Goal: Task Accomplishment & Management: Manage account settings

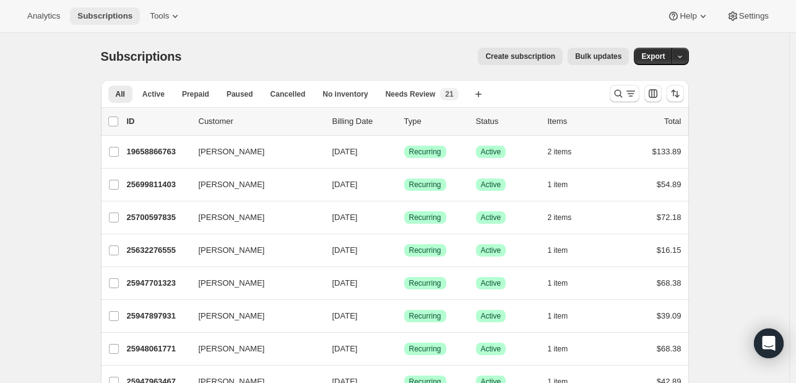
click at [128, 15] on button "Subscriptions" at bounding box center [105, 15] width 70 height 17
click at [150, 11] on span "Tools" at bounding box center [159, 16] width 19 height 10
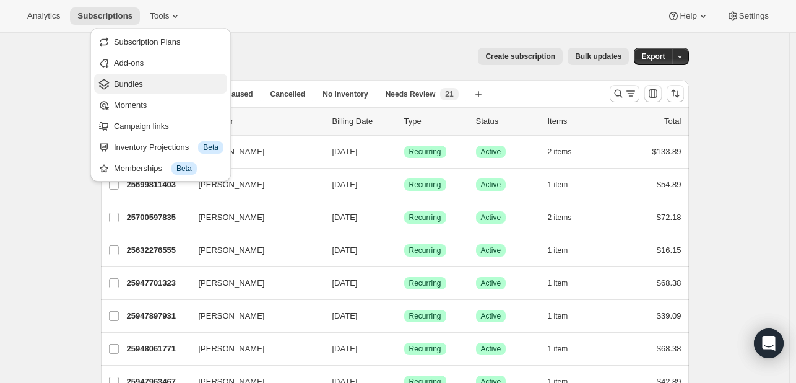
click at [159, 90] on button "Bundles" at bounding box center [160, 84] width 133 height 20
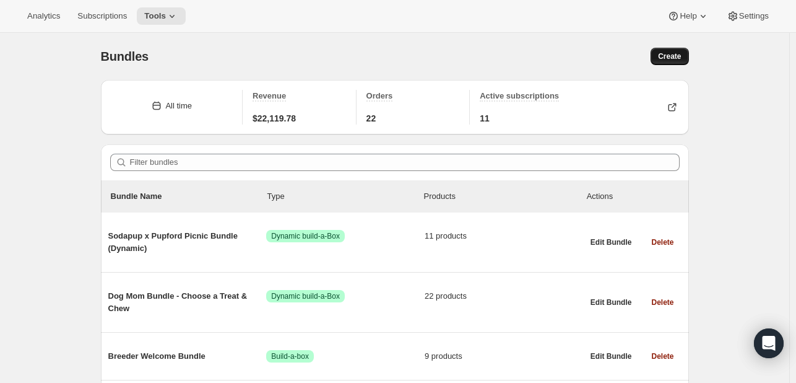
click at [674, 60] on span "Create" at bounding box center [669, 56] width 23 height 10
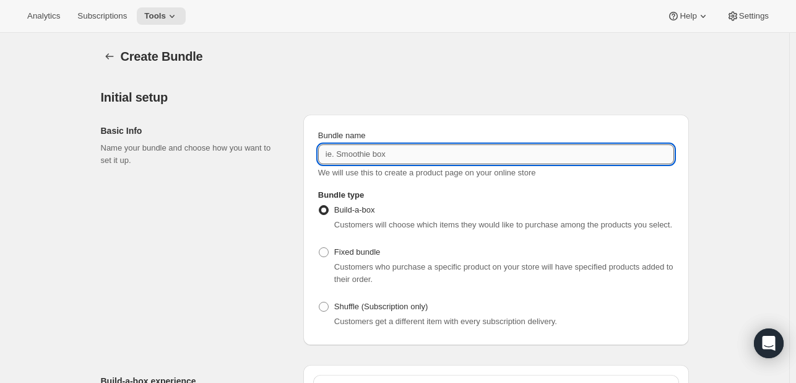
click at [415, 152] on input "Bundle name" at bounding box center [496, 154] width 356 height 20
type input "FDFB 32 oz"
click at [375, 247] on span "Fixed bundle" at bounding box center [357, 251] width 46 height 9
click at [320, 247] on input "Fixed bundle" at bounding box center [319, 247] width 1 height 1
radio input "true"
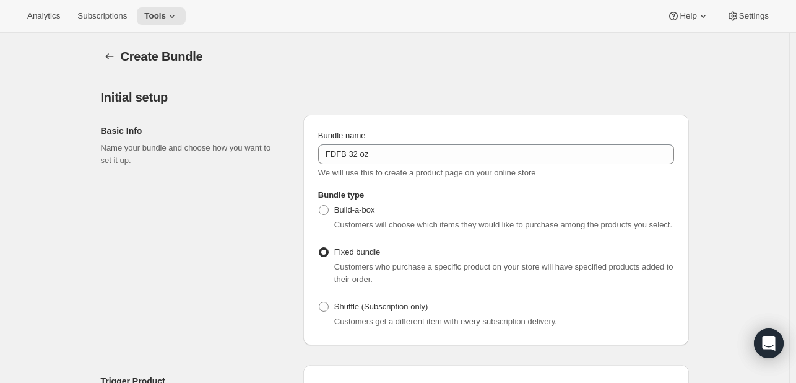
scroll to position [186, 0]
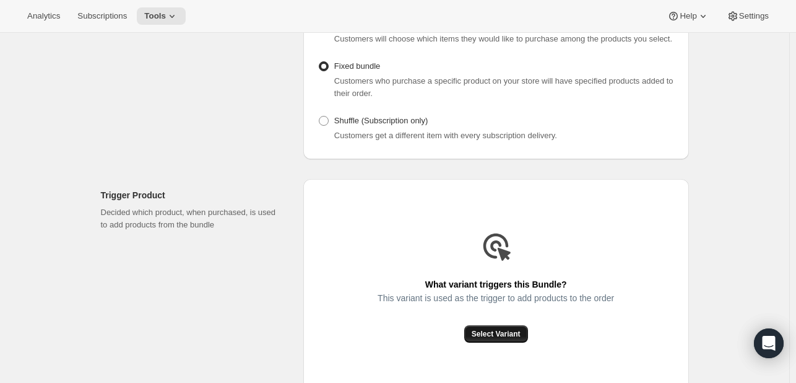
click at [518, 325] on button "Select Variant" at bounding box center [496, 333] width 64 height 17
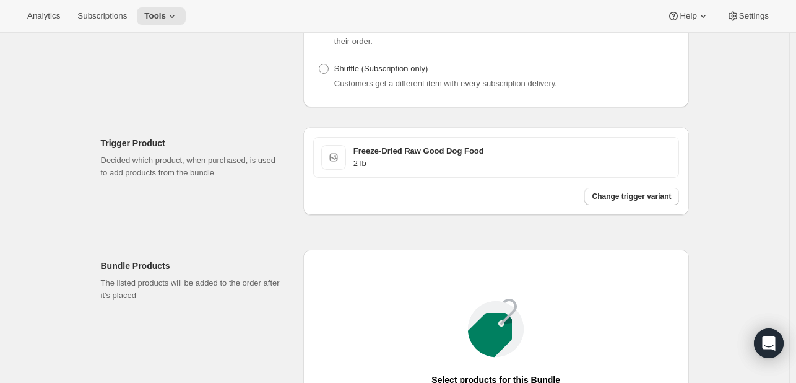
scroll to position [310, 0]
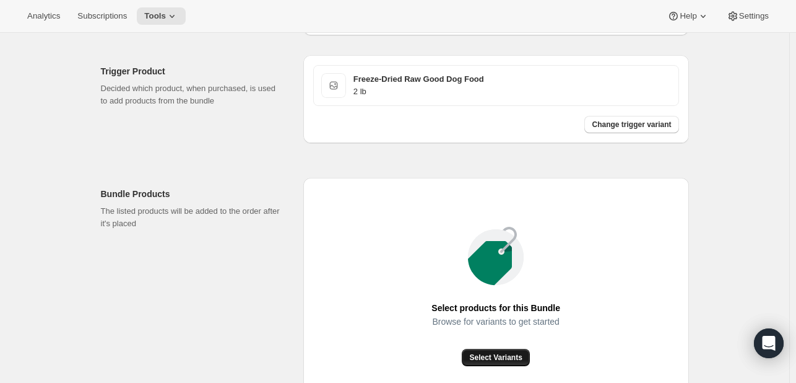
click at [498, 355] on span "Select Variants" at bounding box center [495, 357] width 53 height 10
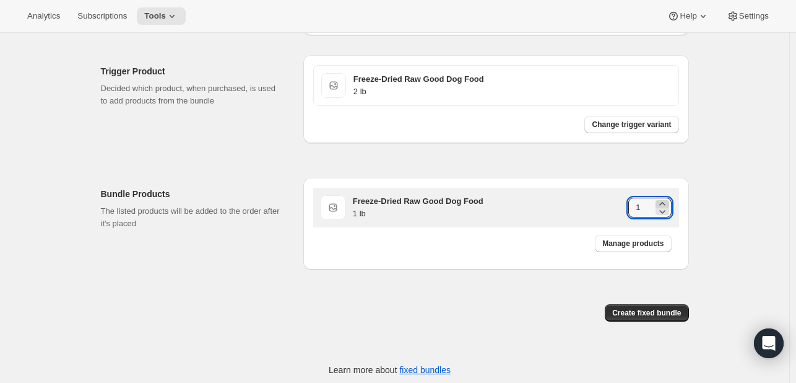
click at [664, 198] on icon at bounding box center [662, 204] width 12 height 12
type input "2"
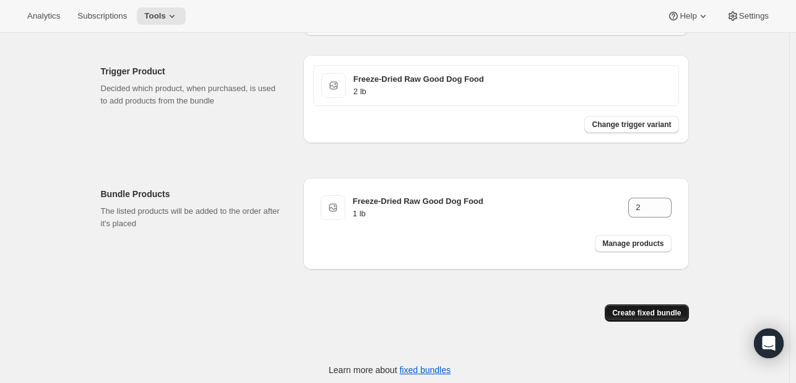
click at [656, 311] on span "Create fixed bundle" at bounding box center [646, 313] width 69 height 10
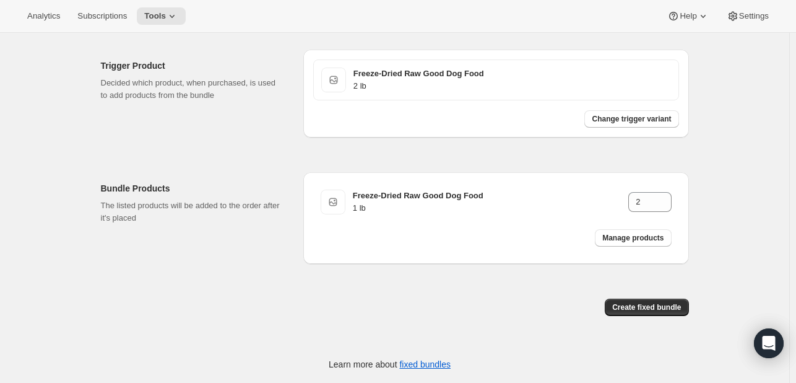
scroll to position [62, 0]
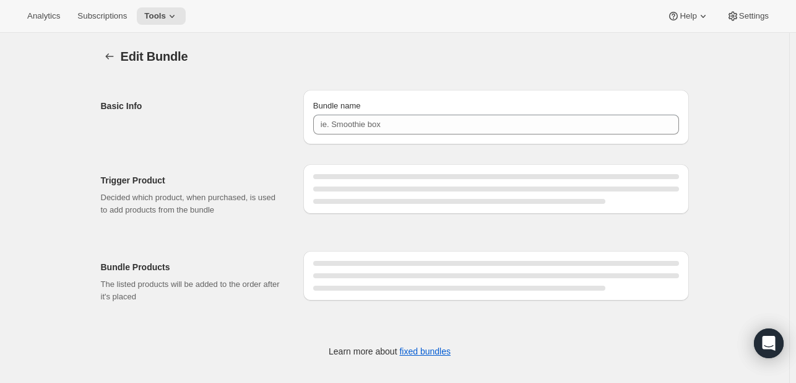
type input "FDFB 32 oz"
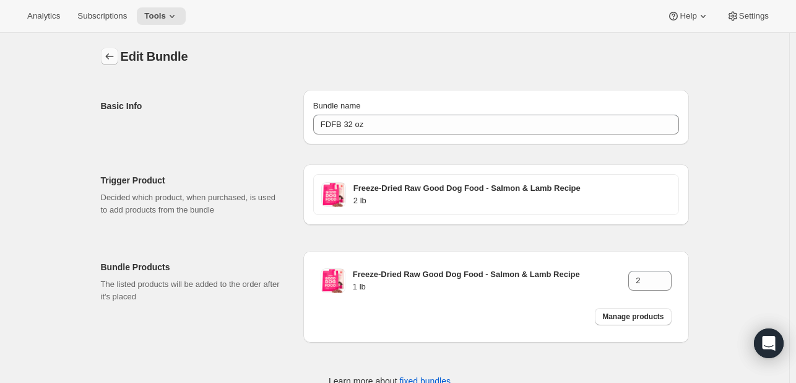
click at [109, 55] on icon "Bundles" at bounding box center [109, 56] width 12 height 12
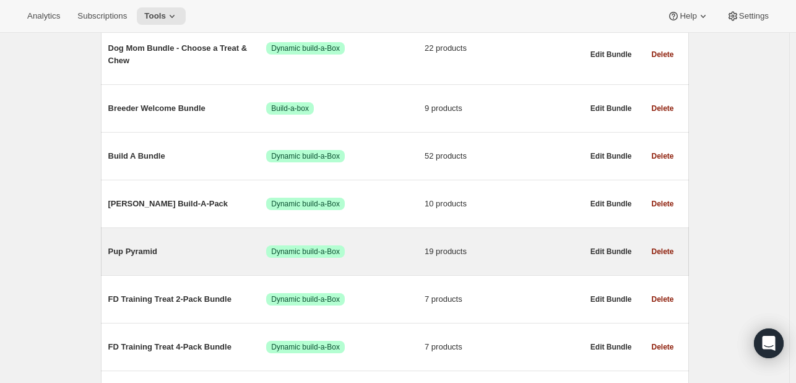
scroll to position [62, 0]
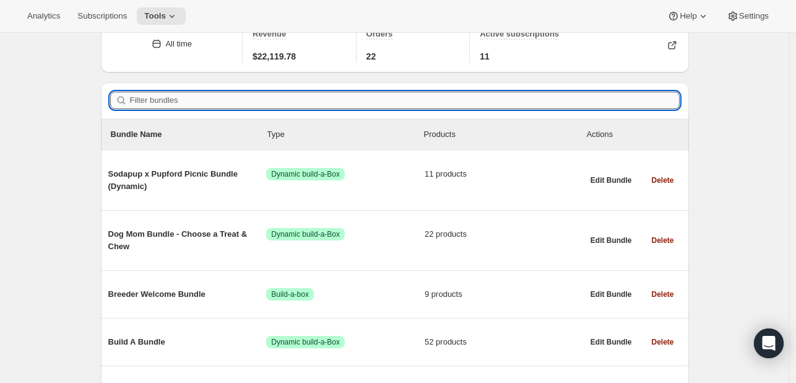
click at [324, 105] on input "Filter bundles" at bounding box center [405, 100] width 550 height 17
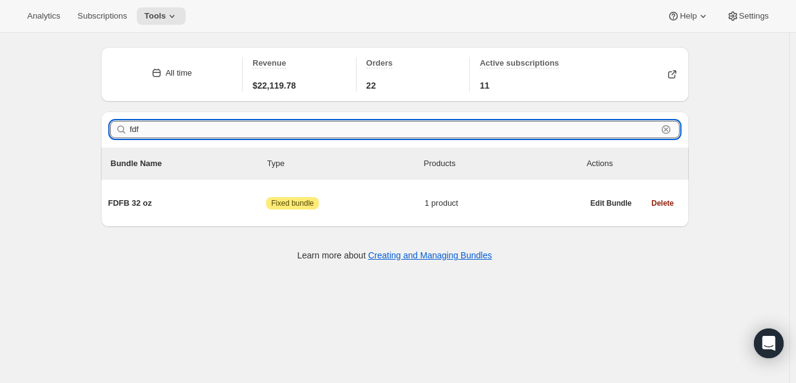
scroll to position [32, 0]
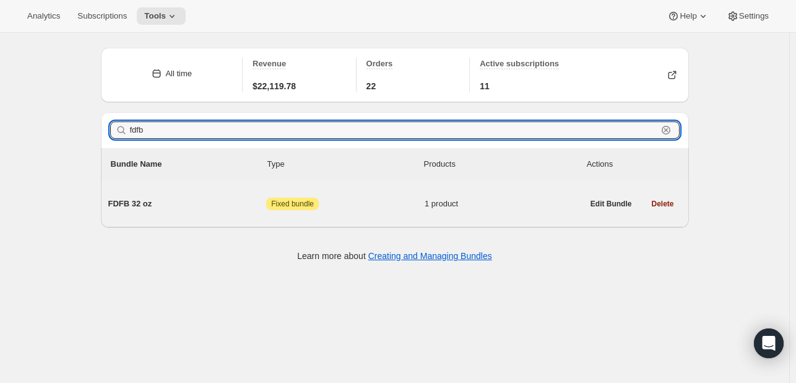
type input "fdfb"
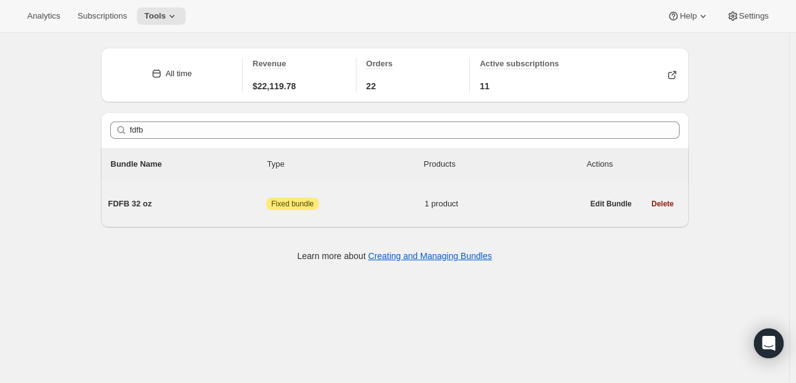
click at [199, 214] on div "FDFB 32 oz Attention Fixed bundle 1 product" at bounding box center [345, 204] width 475 height 32
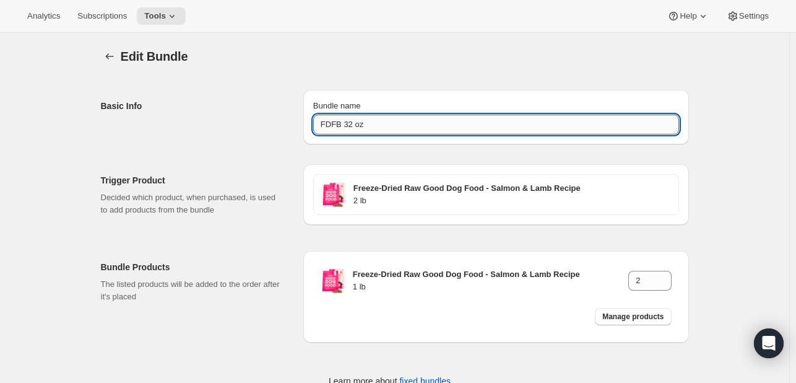
click at [341, 127] on input "FDFB 32 oz" at bounding box center [496, 125] width 366 height 20
type input "FDFSL 32 oz"
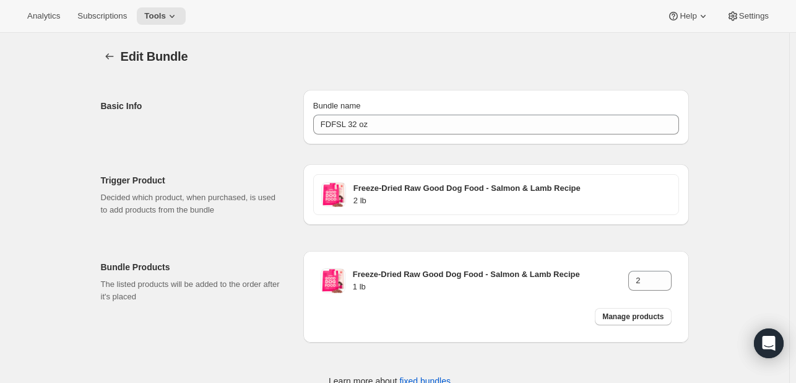
click at [102, 58] on div "Edit Bundle. This page is ready Edit Bundle Basic Info Bundle name FDFSL 32 oz …" at bounding box center [395, 225] width 618 height 385
click at [116, 58] on icon "Bundles" at bounding box center [109, 56] width 12 height 12
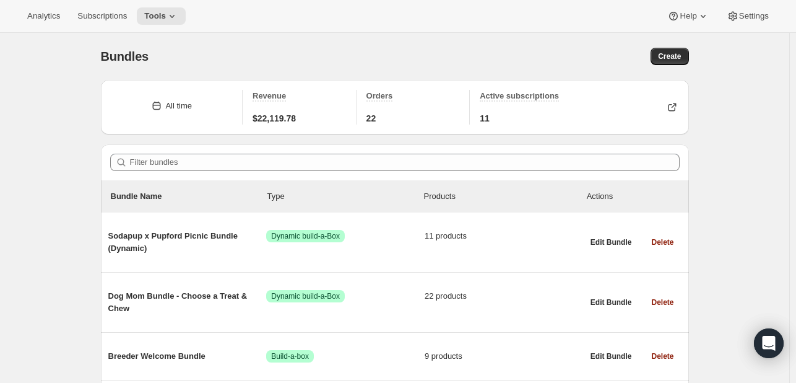
click at [676, 73] on div "Bundles. This page is ready Bundles Create" at bounding box center [395, 56] width 588 height 47
click at [679, 54] on span "Create" at bounding box center [669, 56] width 23 height 10
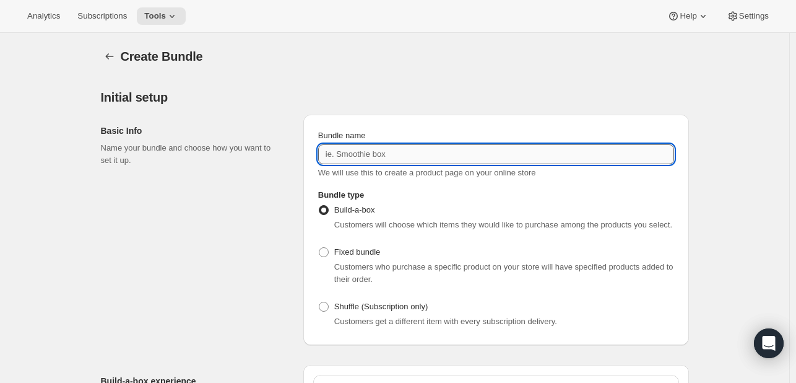
click at [363, 149] on input "Bundle name" at bounding box center [496, 154] width 356 height 20
click at [362, 154] on input "FDFSL 32 oz" at bounding box center [496, 154] width 356 height 20
type input "FDFSL 64 oz"
click at [360, 256] on span "Fixed bundle" at bounding box center [357, 251] width 46 height 9
click at [320, 248] on input "Fixed bundle" at bounding box center [319, 247] width 1 height 1
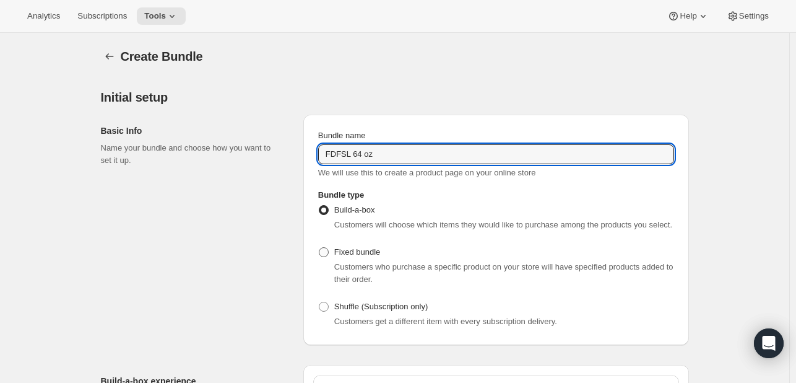
radio input "true"
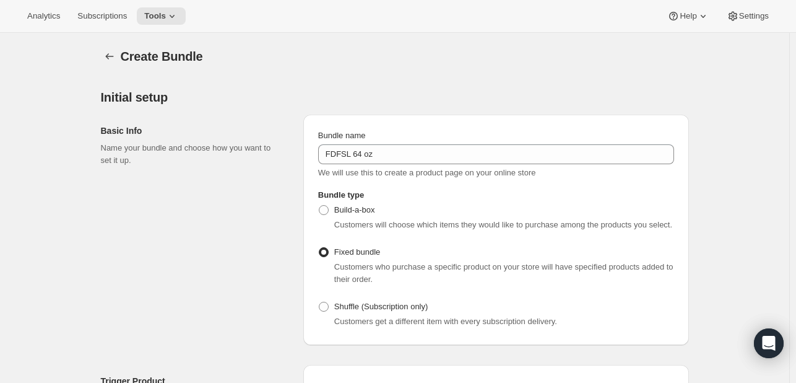
scroll to position [248, 0]
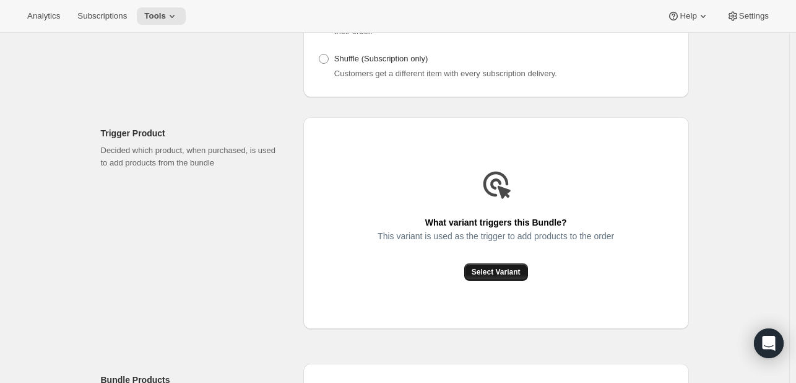
click at [503, 268] on span "Select Variant" at bounding box center [496, 272] width 49 height 10
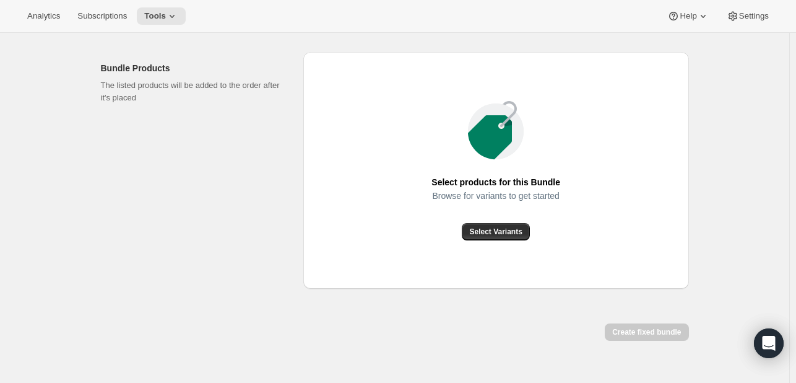
scroll to position [460, 0]
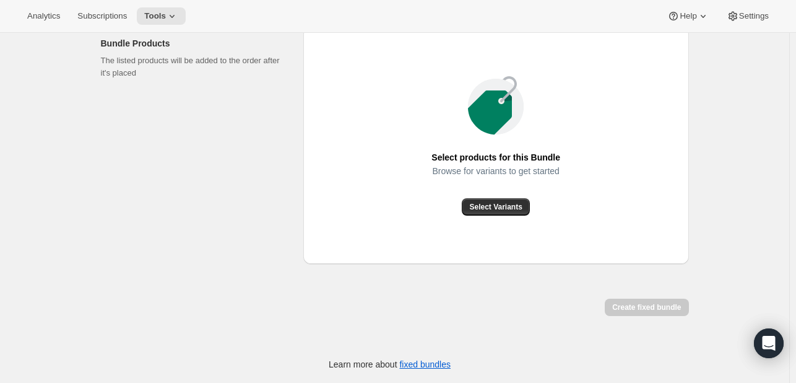
click at [515, 194] on div "Browse for variants to get started" at bounding box center [496, 182] width 129 height 32
click at [510, 202] on span "Select Variants" at bounding box center [495, 207] width 53 height 10
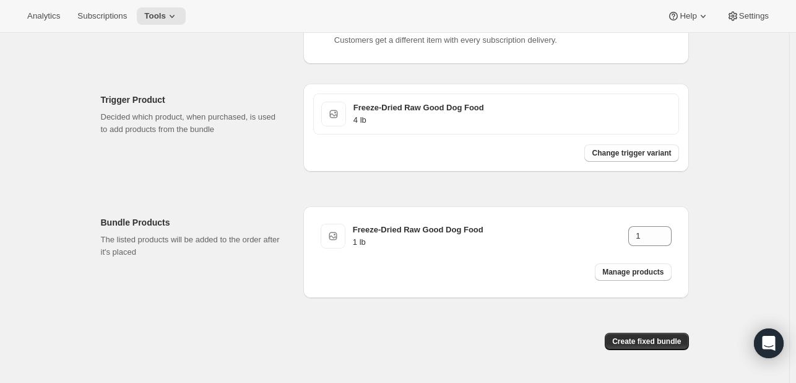
scroll to position [253, 0]
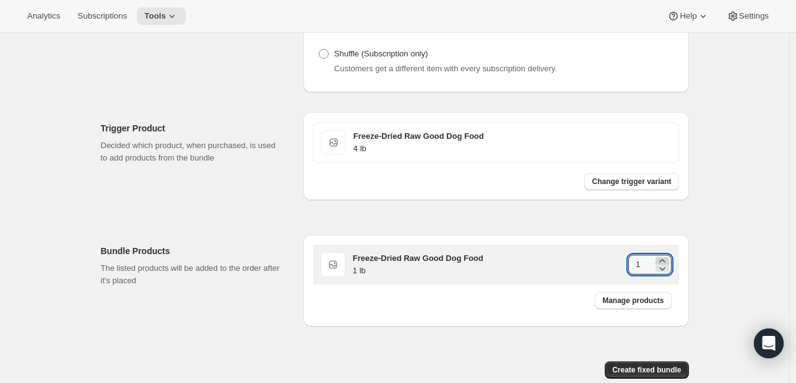
click at [664, 259] on icon at bounding box center [662, 260] width 6 height 3
type input "4"
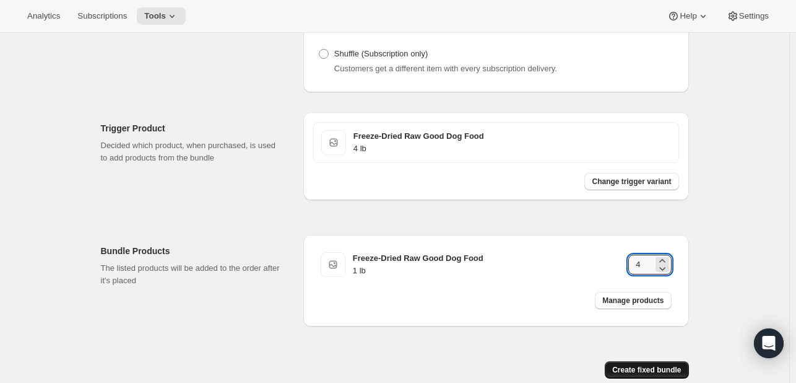
click at [663, 367] on span "Create fixed bundle" at bounding box center [646, 370] width 69 height 10
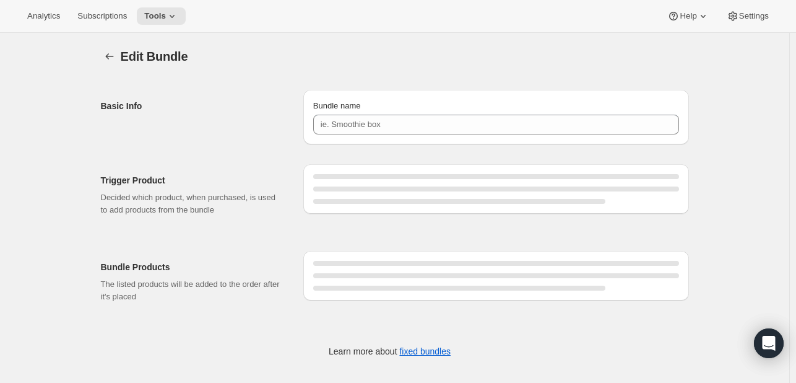
type input "FDFSL 64 oz"
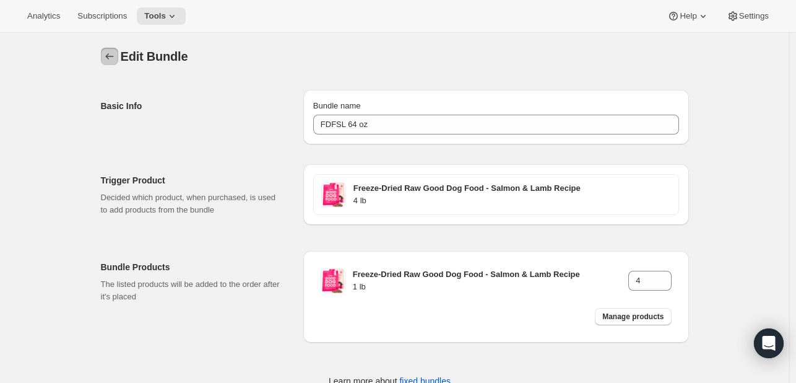
click at [111, 59] on icon "Bundles" at bounding box center [109, 56] width 12 height 12
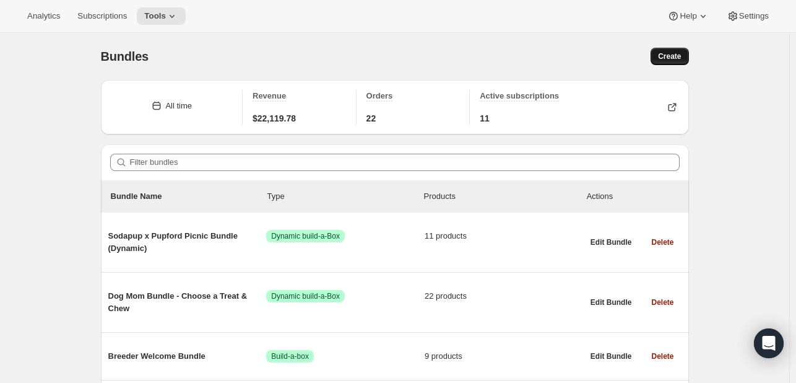
click at [670, 53] on span "Create" at bounding box center [669, 56] width 23 height 10
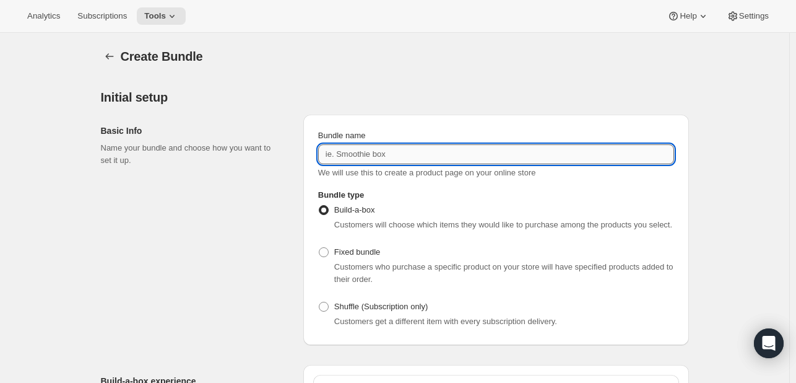
drag, startPoint x: 440, startPoint y: 146, endPoint x: 407, endPoint y: 163, distance: 36.9
click at [440, 146] on input "Bundle name" at bounding box center [496, 154] width 356 height 20
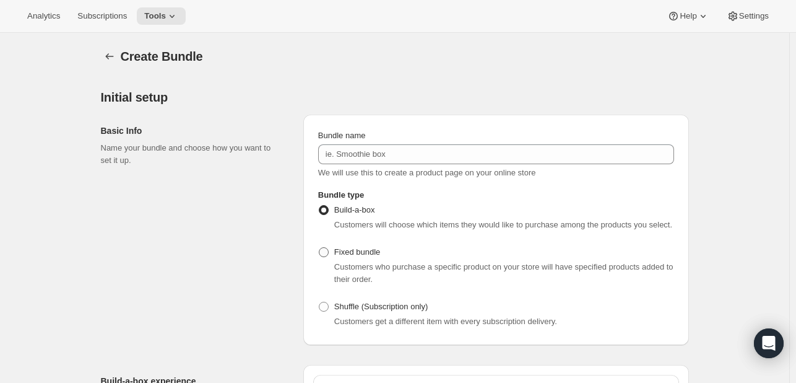
click at [329, 253] on span at bounding box center [323, 251] width 11 height 11
click at [320, 248] on input "Fixed bundle" at bounding box center [319, 247] width 1 height 1
radio input "true"
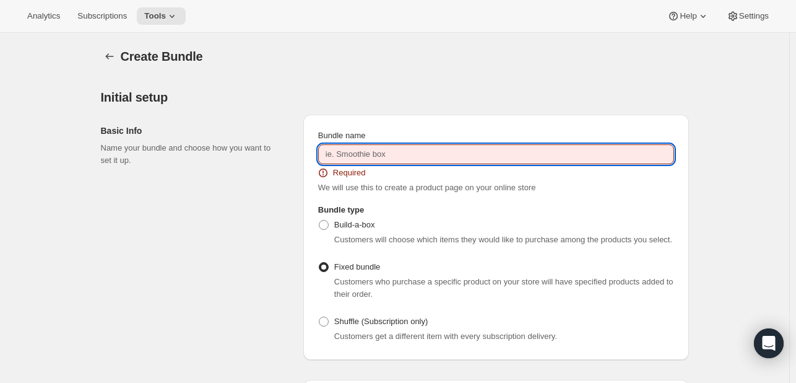
click at [355, 159] on input "Bundle name" at bounding box center [496, 154] width 356 height 20
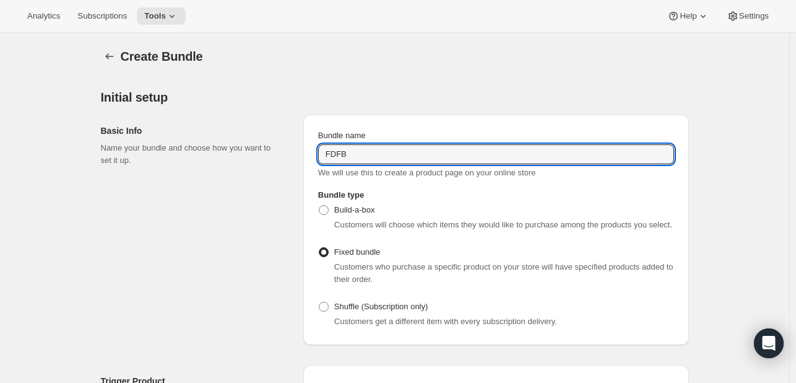
type input "FDFB 32 oz"
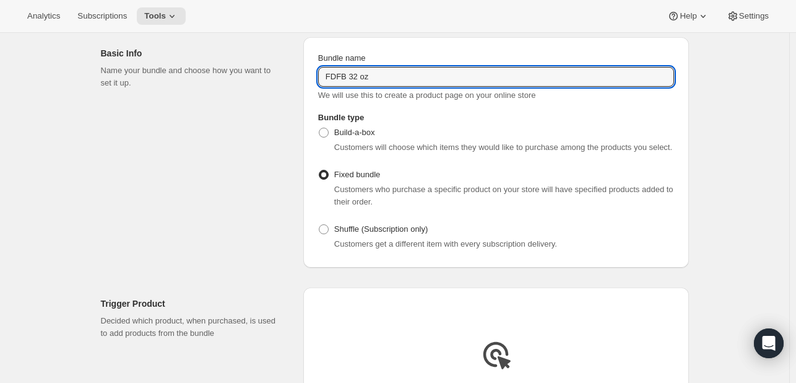
scroll to position [248, 0]
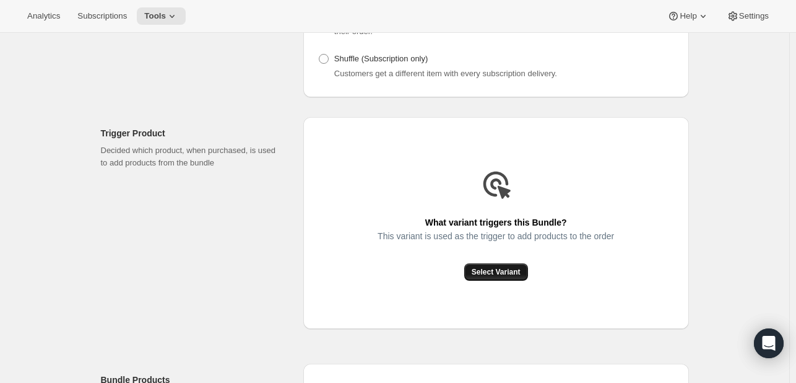
click at [502, 271] on span "Select Variant" at bounding box center [496, 272] width 49 height 10
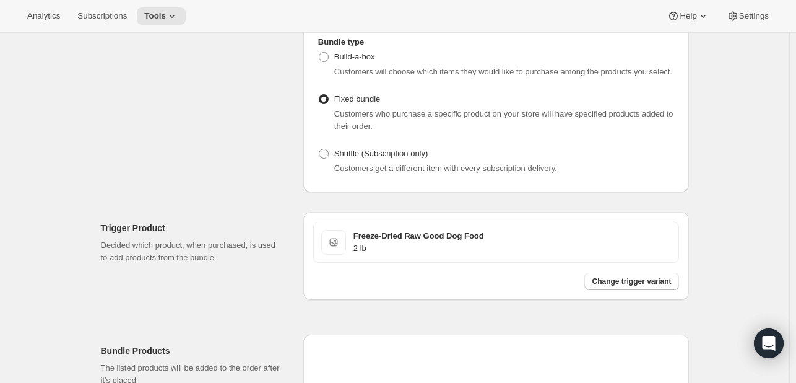
scroll to position [310, 0]
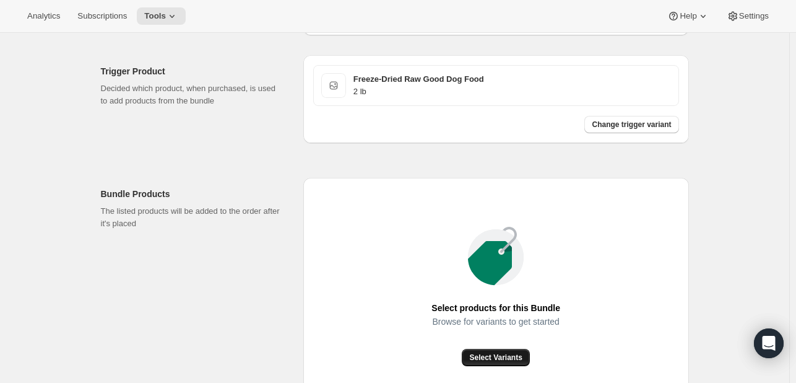
click at [515, 359] on span "Select Variants" at bounding box center [495, 357] width 53 height 10
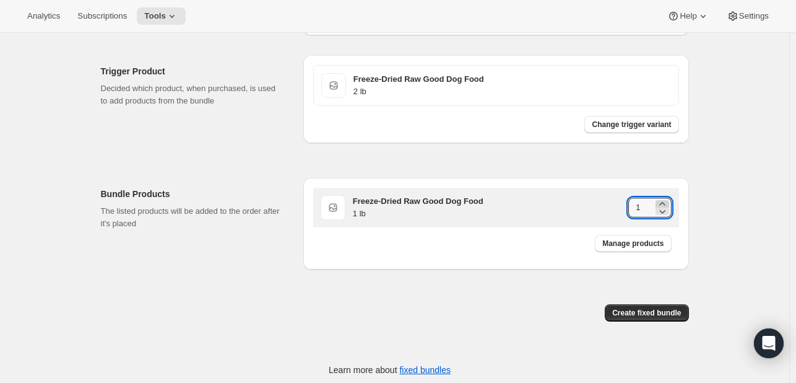
click at [664, 202] on icon at bounding box center [662, 204] width 12 height 12
type input "2"
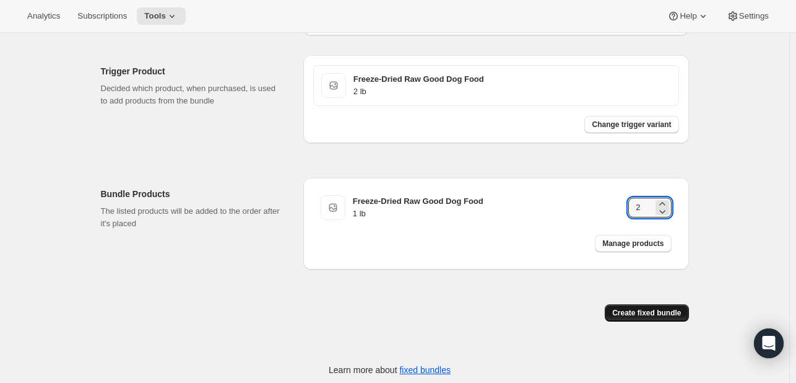
click at [650, 313] on span "Create fixed bundle" at bounding box center [646, 313] width 69 height 10
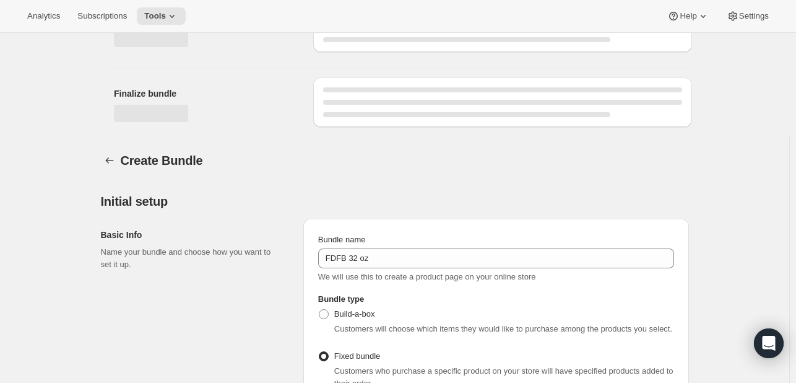
scroll to position [723, 0]
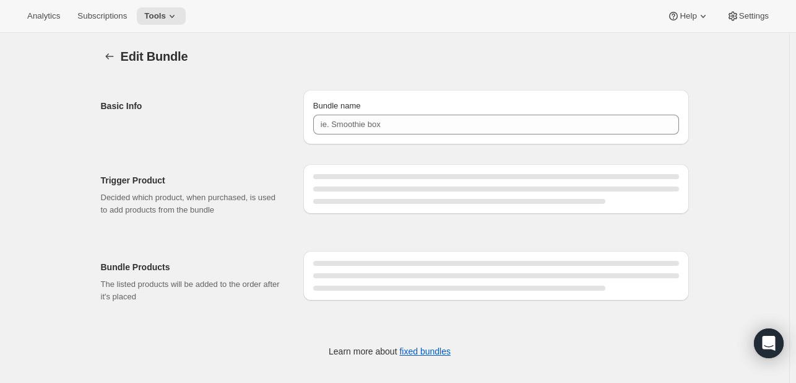
type input "FDFB 32 oz"
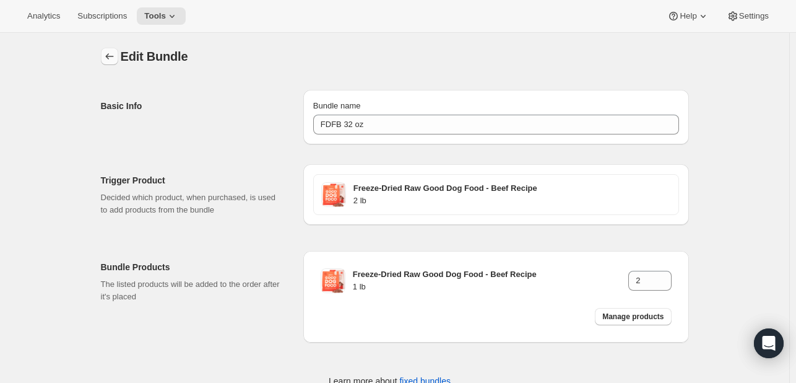
click at [115, 55] on icon "Bundles" at bounding box center [109, 56] width 12 height 12
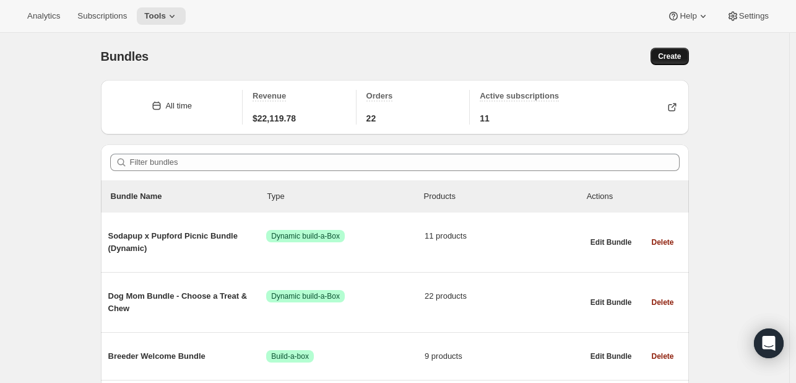
click at [677, 58] on span "Create" at bounding box center [669, 56] width 23 height 10
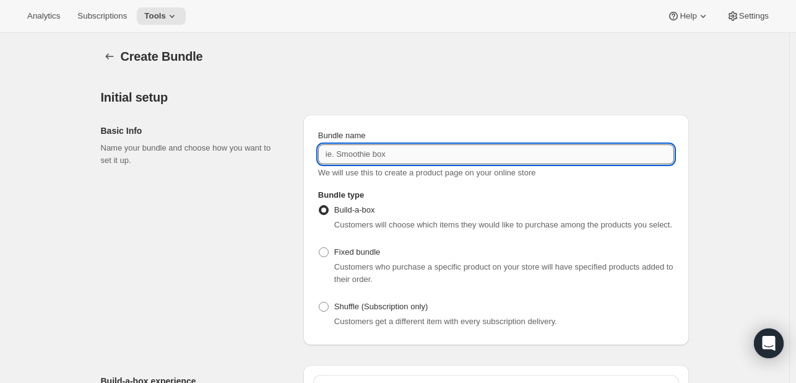
click at [368, 152] on input "Bundle name" at bounding box center [496, 154] width 356 height 20
click at [359, 150] on input "FDFB 32 oz" at bounding box center [496, 154] width 356 height 20
click at [357, 160] on input "FDFB 32 oz" at bounding box center [496, 154] width 356 height 20
type input "FDFB 64 oz"
click at [354, 270] on span "Customers who purchase a specific product on your store will have specified pro…" at bounding box center [503, 273] width 339 height 22
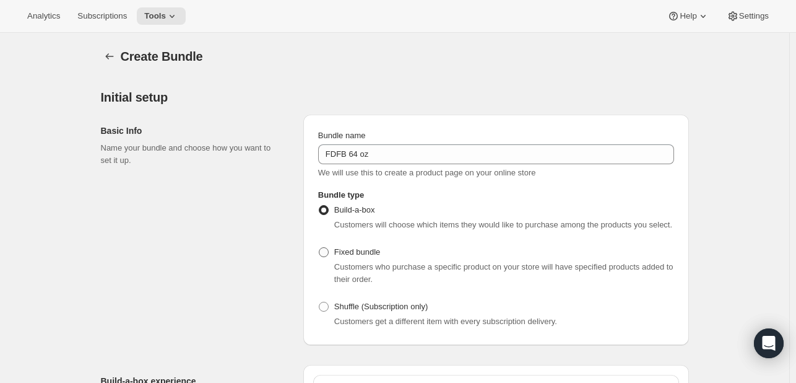
click at [354, 256] on span "Fixed bundle" at bounding box center [357, 251] width 46 height 9
click at [320, 248] on input "Fixed bundle" at bounding box center [319, 247] width 1 height 1
radio input "true"
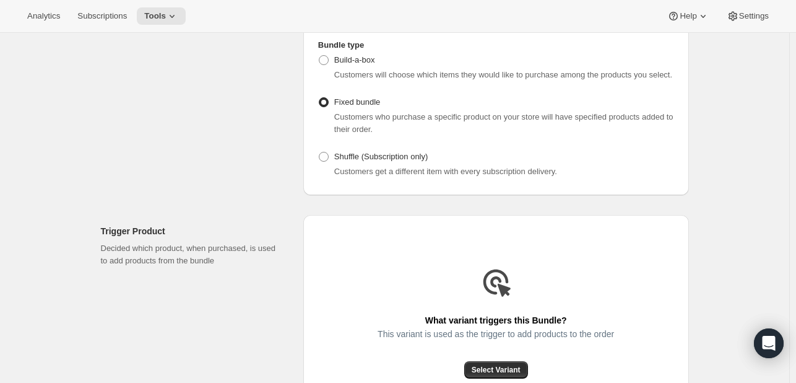
scroll to position [248, 0]
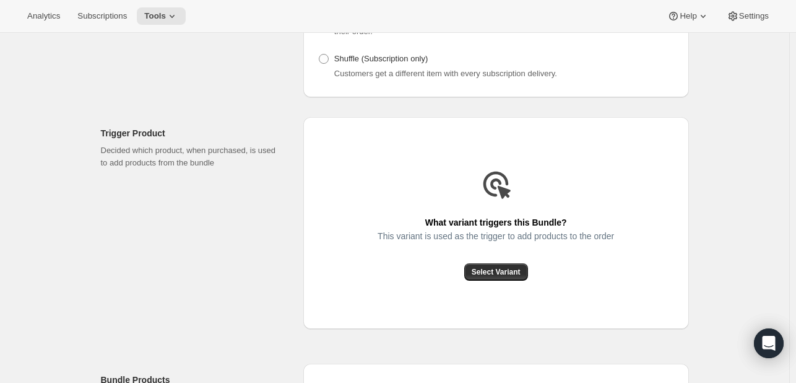
click at [487, 288] on div "What variant triggers this Bundle? This variant is used as the trigger to add p…" at bounding box center [496, 223] width 386 height 212
click at [488, 280] on button "Select Variant" at bounding box center [496, 271] width 64 height 17
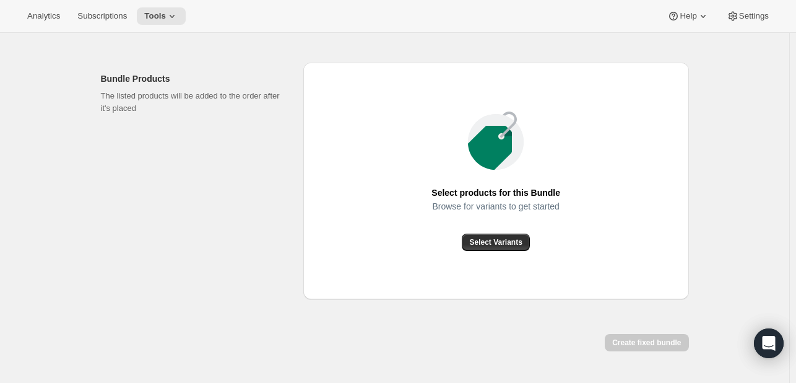
scroll to position [433, 0]
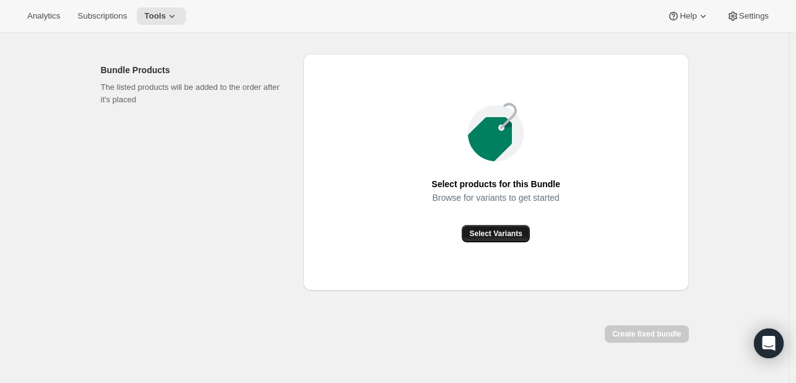
click at [497, 236] on span "Select Variants" at bounding box center [495, 234] width 53 height 10
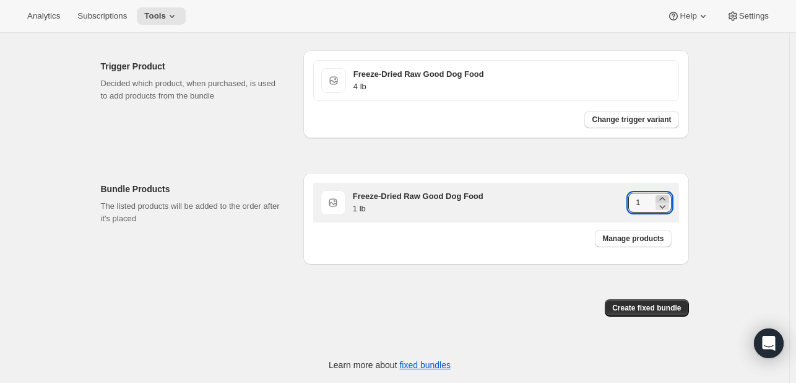
click at [664, 197] on icon at bounding box center [662, 198] width 6 height 3
click at [666, 198] on icon at bounding box center [662, 199] width 12 height 12
type input "4"
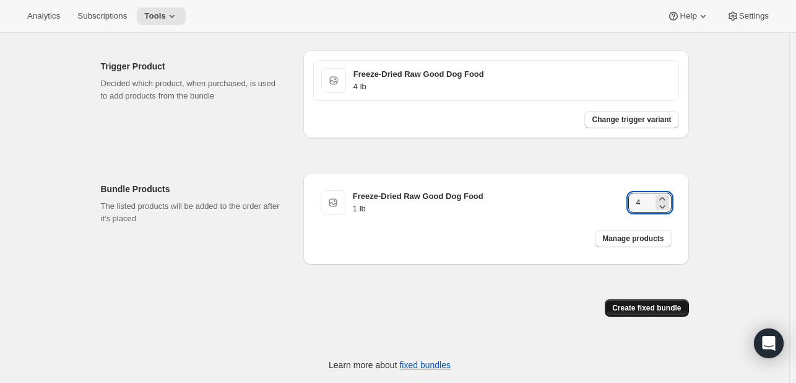
click at [657, 308] on span "Create fixed bundle" at bounding box center [646, 308] width 69 height 10
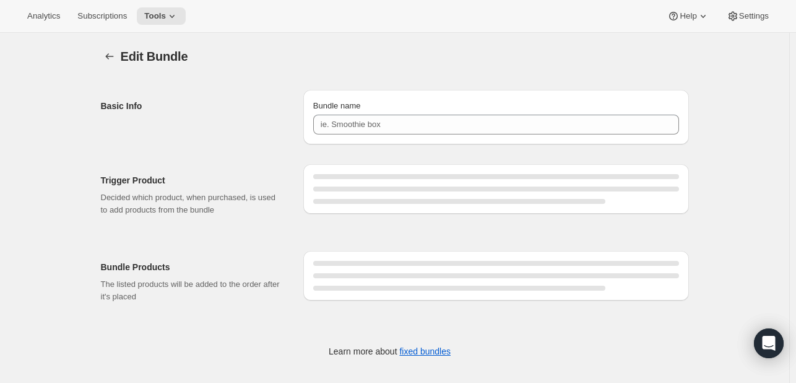
type input "FDFB 64 oz"
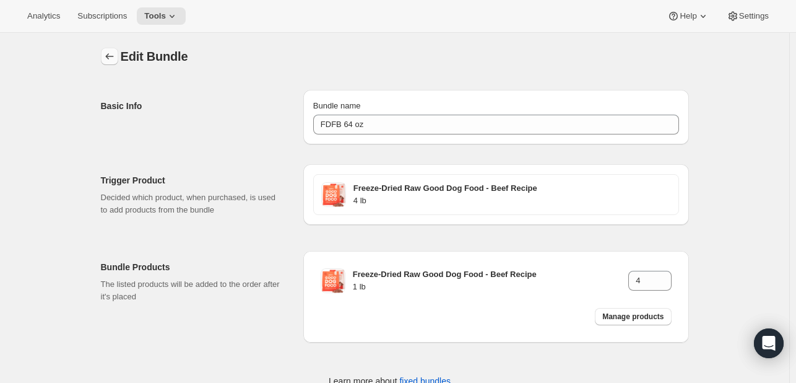
click at [111, 61] on icon "Bundles" at bounding box center [109, 56] width 12 height 12
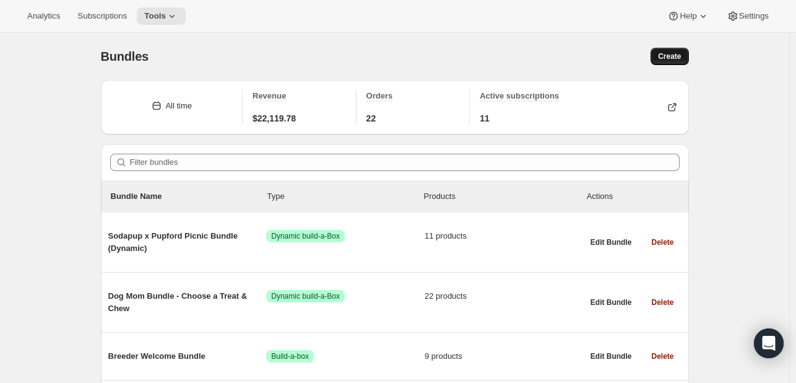
click at [687, 58] on button "Create" at bounding box center [670, 56] width 38 height 17
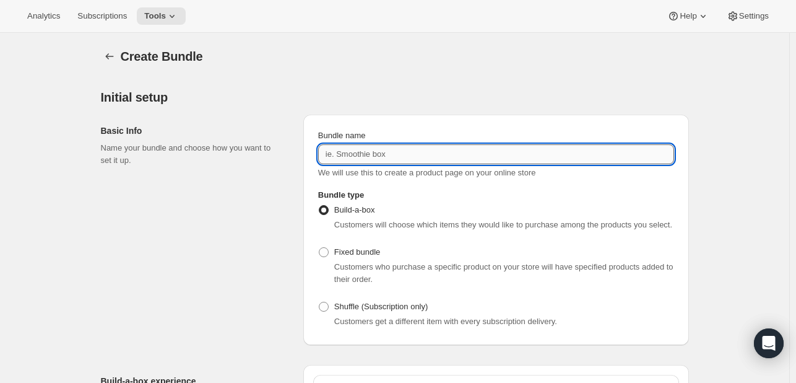
click at [468, 155] on input "Bundle name" at bounding box center [496, 154] width 356 height 20
drag, startPoint x: 467, startPoint y: 154, endPoint x: 178, endPoint y: 125, distance: 290.6
click at [178, 125] on div "Basic Info Name your bundle and choose how you want to set it up. Bundle name F…" at bounding box center [395, 225] width 588 height 240
type input "FDFC 32 oz"
click at [334, 261] on div "Customers who purchase a specific product on your store will have specified pro…" at bounding box center [496, 273] width 356 height 25
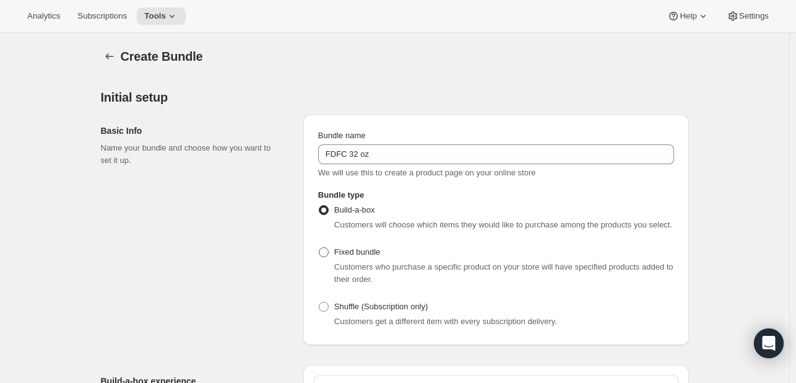
click at [340, 250] on span "Fixed bundle" at bounding box center [357, 251] width 46 height 9
click at [320, 248] on input "Fixed bundle" at bounding box center [319, 247] width 1 height 1
radio input "true"
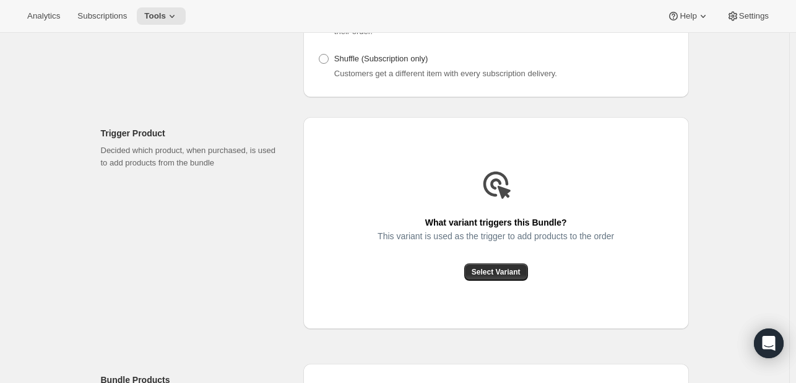
drag, startPoint x: 520, startPoint y: 282, endPoint x: 514, endPoint y: 277, distance: 7.9
click at [520, 282] on div "What variant triggers this Bundle? This variant is used as the trigger to add p…" at bounding box center [496, 223] width 386 height 212
click at [508, 273] on span "Select Variant" at bounding box center [496, 272] width 49 height 10
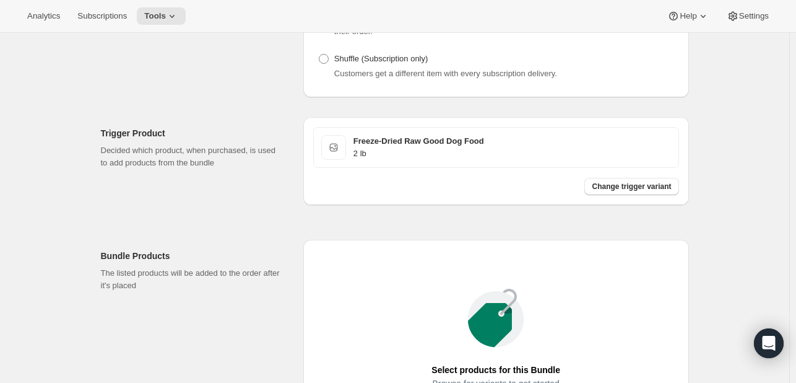
click at [623, 194] on div "Freeze-Dried Raw Good Dog Food 2 lb Change trigger variant" at bounding box center [496, 161] width 386 height 88
click at [622, 188] on span "Change trigger variant" at bounding box center [631, 186] width 79 height 10
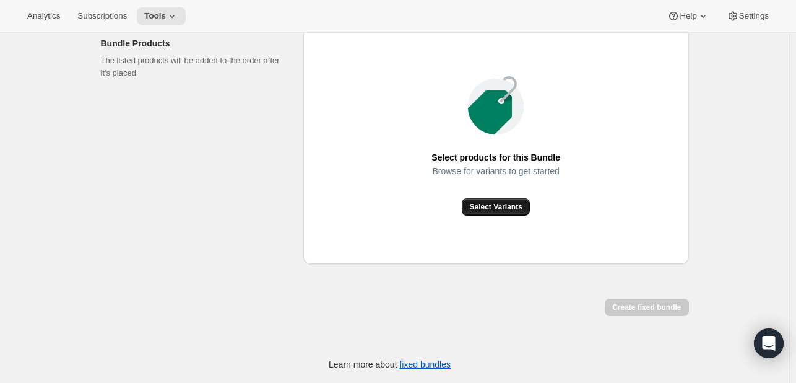
click at [484, 213] on button "Select Variants" at bounding box center [495, 206] width 67 height 17
click at [490, 204] on span "Select Variants" at bounding box center [495, 207] width 53 height 10
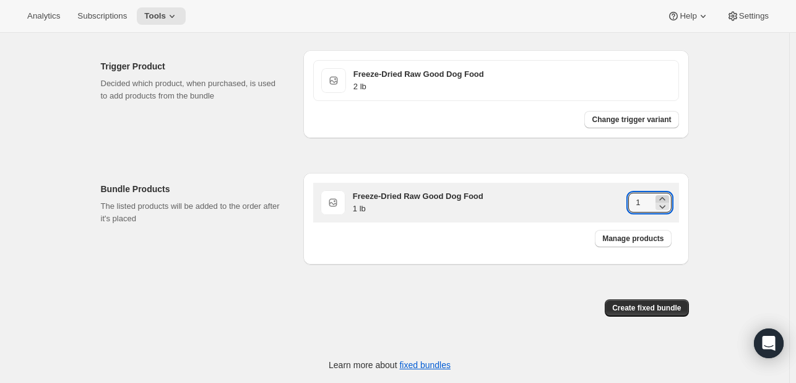
click at [664, 194] on icon at bounding box center [662, 199] width 12 height 12
type input "2"
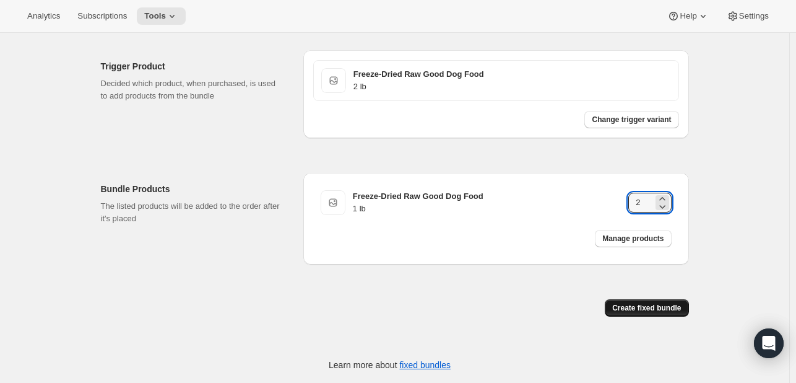
click at [661, 313] on button "Create fixed bundle" at bounding box center [647, 307] width 84 height 17
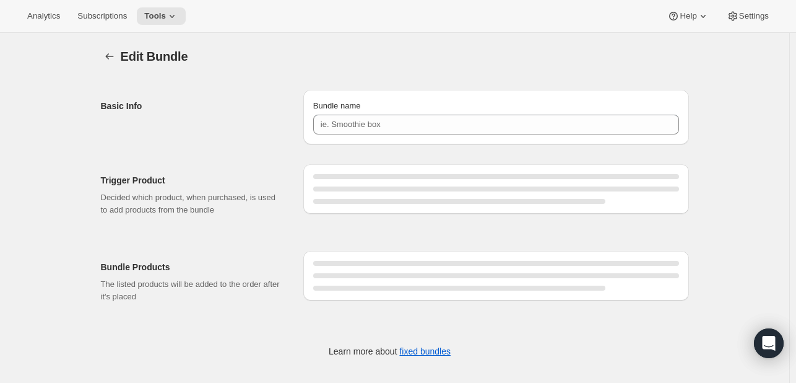
type input "FDFC 32 oz"
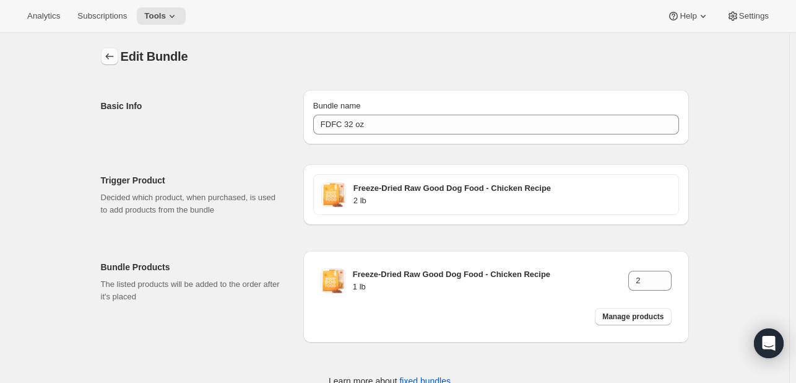
click at [110, 53] on icon "Bundles" at bounding box center [109, 56] width 12 height 12
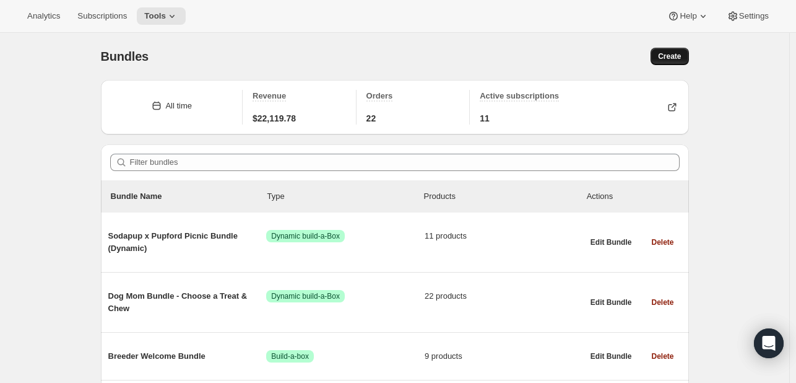
click at [661, 63] on button "Create" at bounding box center [670, 56] width 38 height 17
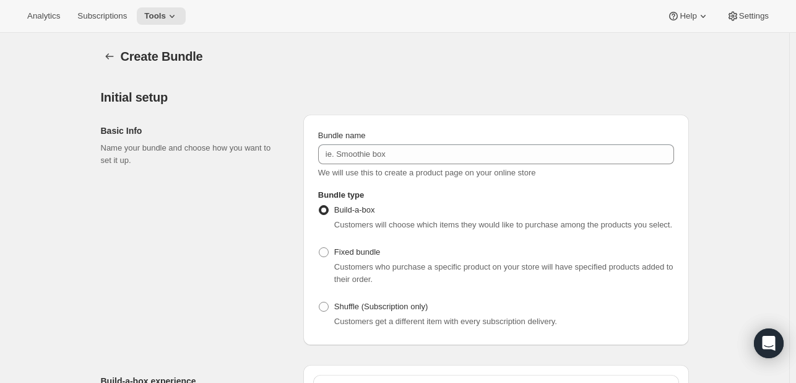
click at [424, 171] on span "We will use this to create a product page on your online store" at bounding box center [427, 172] width 218 height 9
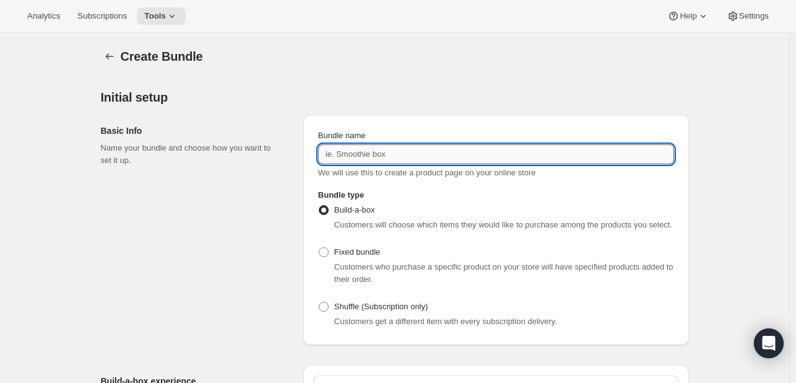
click at [426, 155] on input "Bundle name" at bounding box center [496, 154] width 356 height 20
click at [357, 154] on input "FDFC 32 oz" at bounding box center [496, 154] width 356 height 20
type input "FDFC 64 oz"
click at [360, 256] on span "Fixed bundle" at bounding box center [357, 251] width 46 height 9
click at [320, 248] on input "Fixed bundle" at bounding box center [319, 247] width 1 height 1
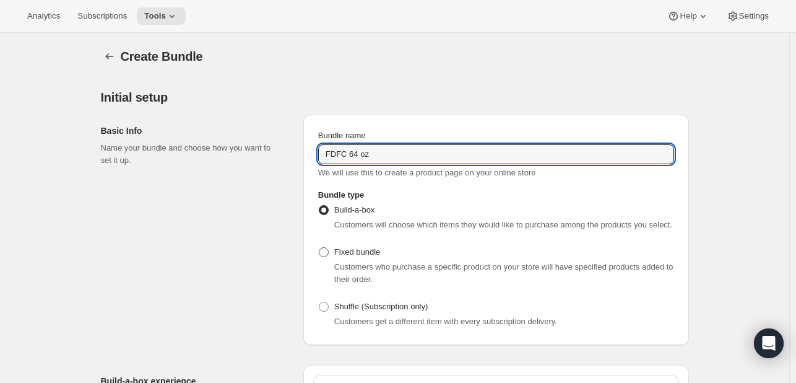
radio input "true"
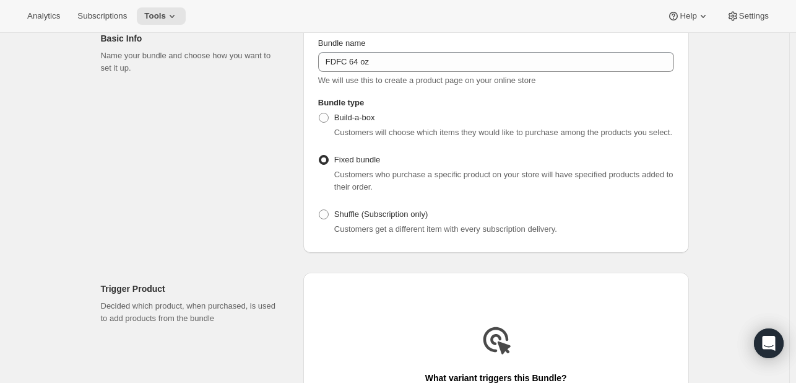
scroll to position [248, 0]
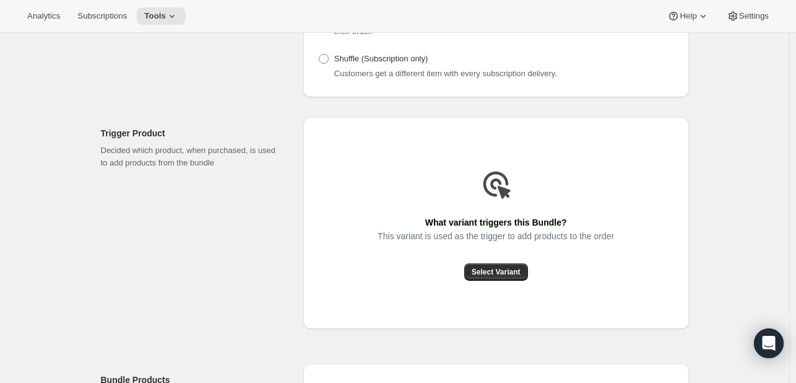
click at [478, 285] on div "What variant triggers this Bundle? This variant is used as the trigger to add p…" at bounding box center [496, 223] width 386 height 212
click at [479, 266] on button "Select Variant" at bounding box center [496, 271] width 64 height 17
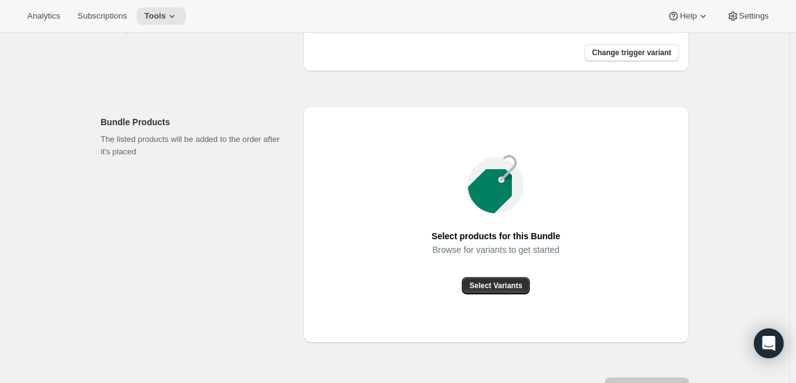
scroll to position [433, 0]
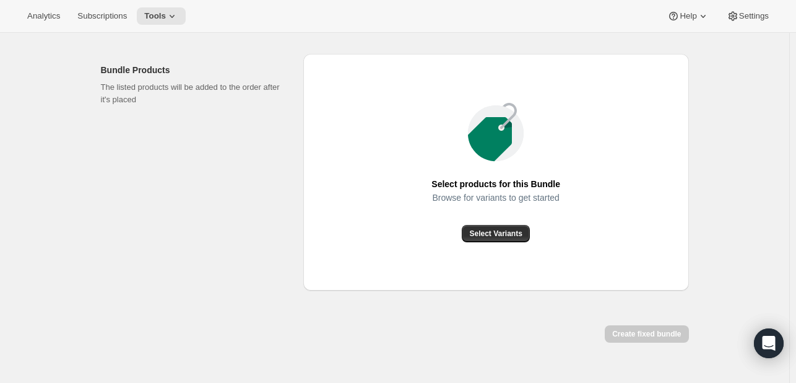
click at [515, 222] on div "Browse for variants to get started" at bounding box center [496, 209] width 129 height 32
click at [512, 227] on button "Select Variants" at bounding box center [495, 233] width 67 height 17
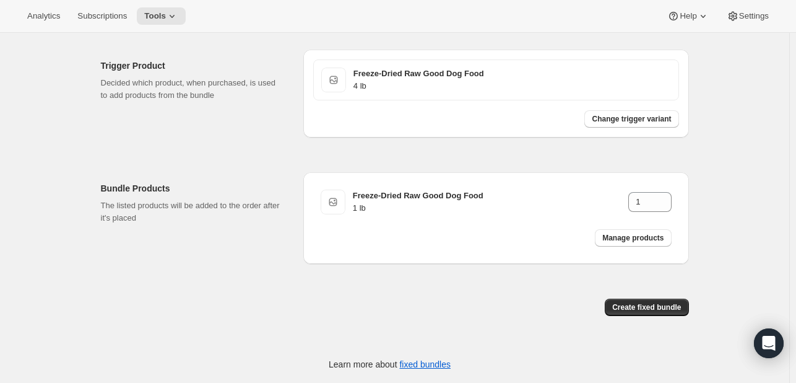
scroll to position [315, 0]
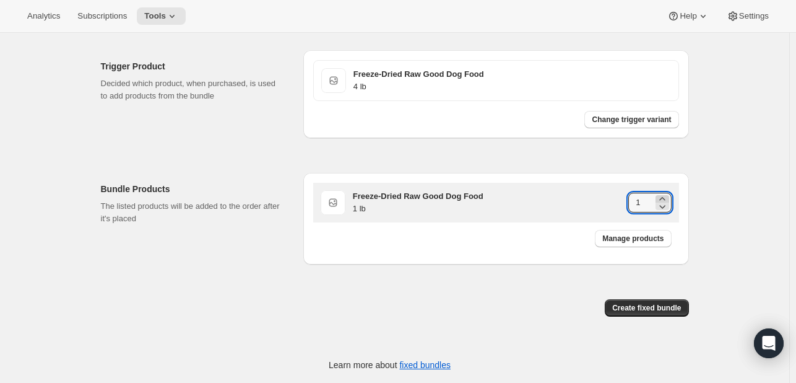
click at [663, 196] on icon at bounding box center [662, 199] width 12 height 12
type input "4"
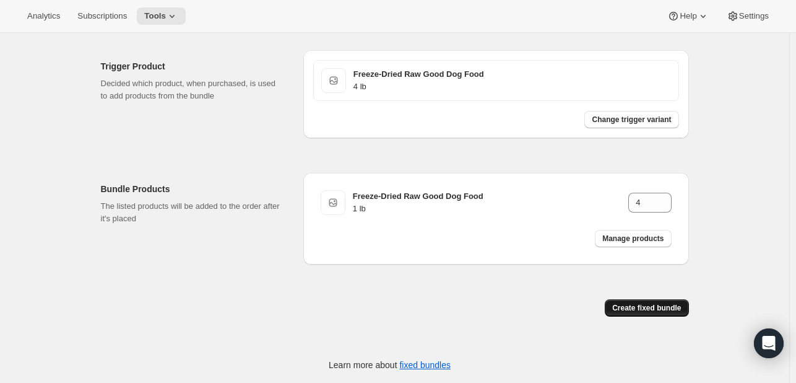
click at [656, 300] on button "Create fixed bundle" at bounding box center [647, 307] width 84 height 17
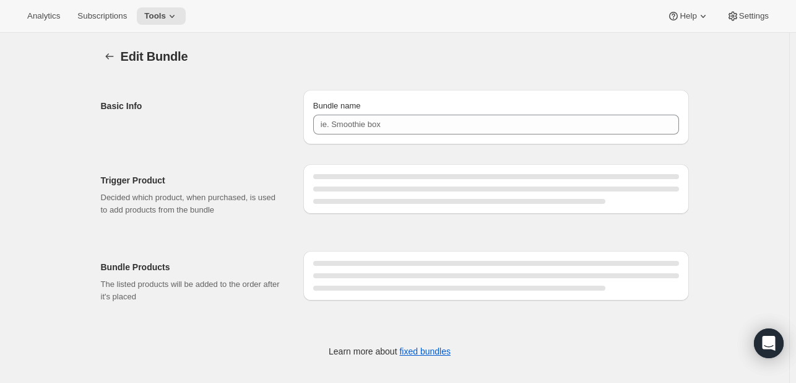
type input "FDFC 64 oz"
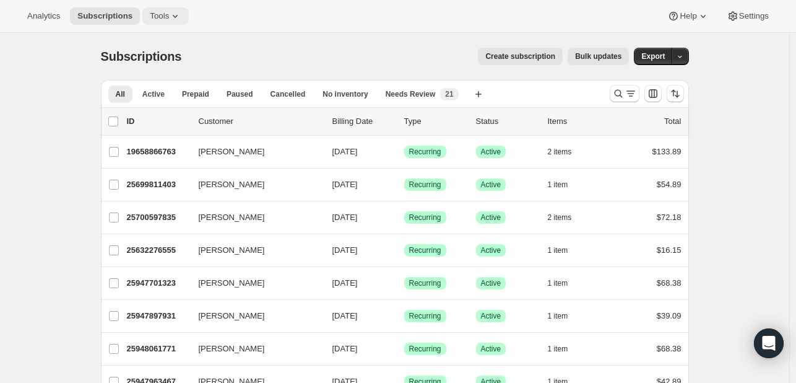
click at [152, 19] on span "Tools" at bounding box center [159, 16] width 19 height 10
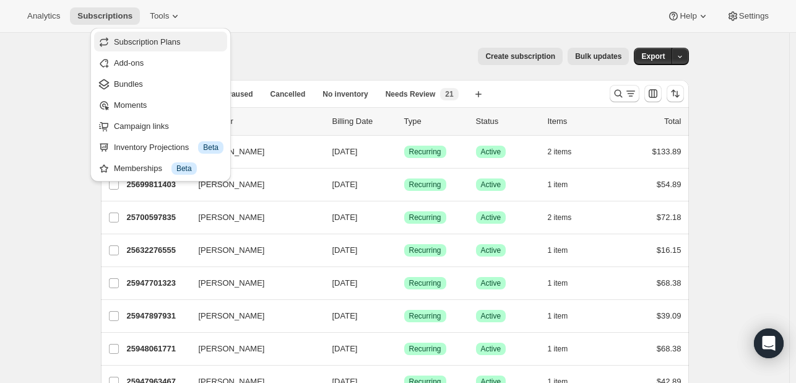
click at [154, 34] on button "Subscription Plans" at bounding box center [160, 42] width 133 height 20
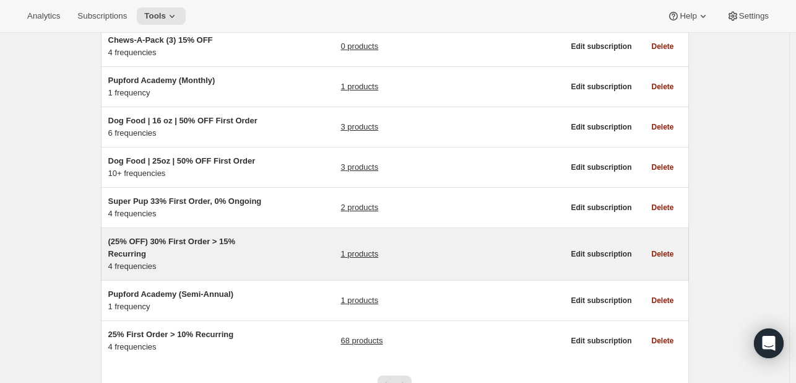
scroll to position [235, 0]
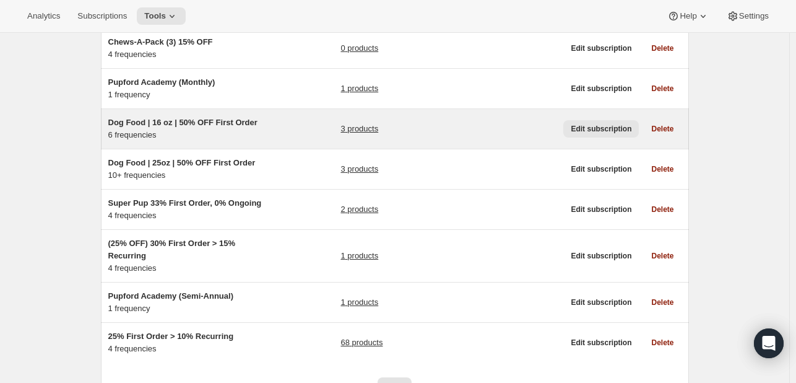
click at [596, 124] on span "Edit subscription" at bounding box center [601, 129] width 61 height 10
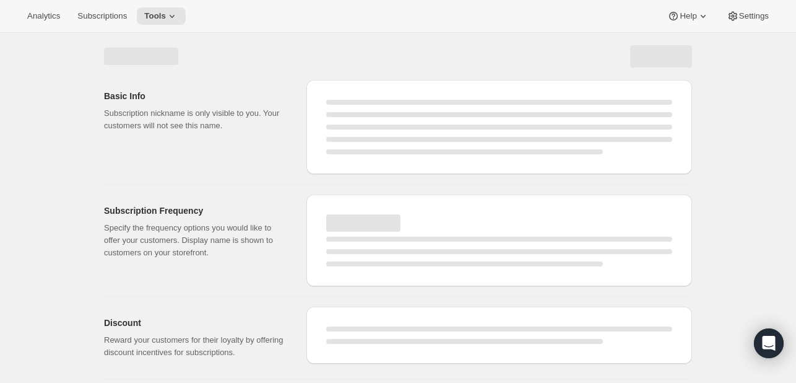
select select "WEEK"
select select "MONTH"
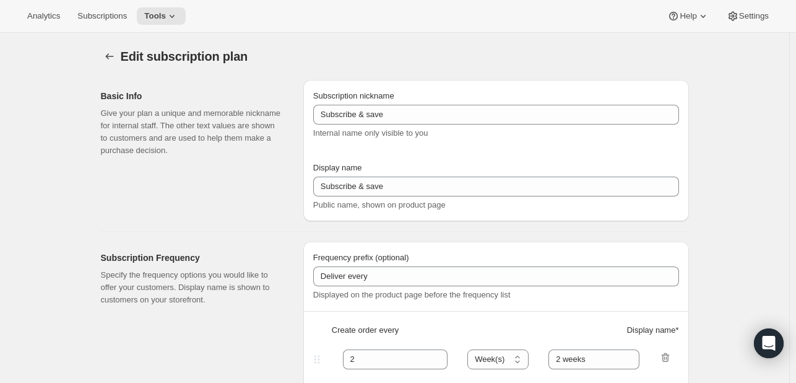
type input "Dog Food | 16 oz | 50% OFF First Order"
type input "1"
type input "1 week"
type input "2"
select select "WEEK"
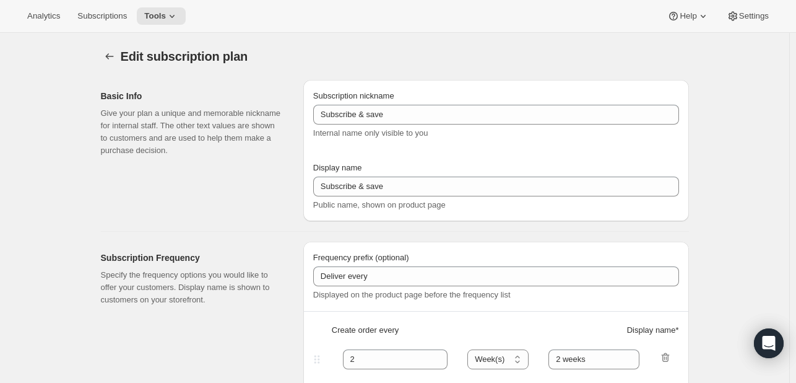
type input "2 weeks"
select select "WEEK"
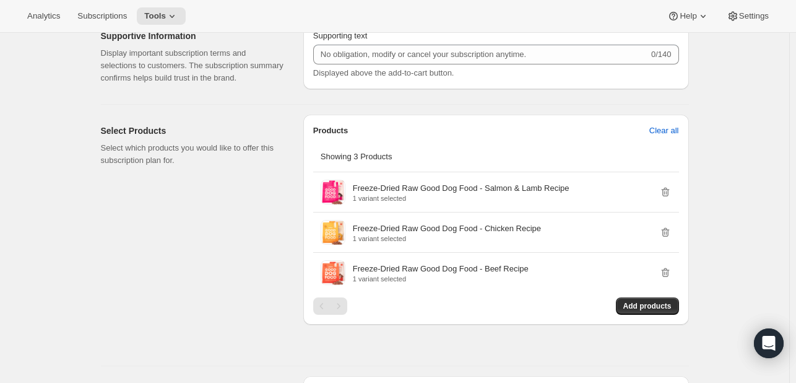
scroll to position [1053, 0]
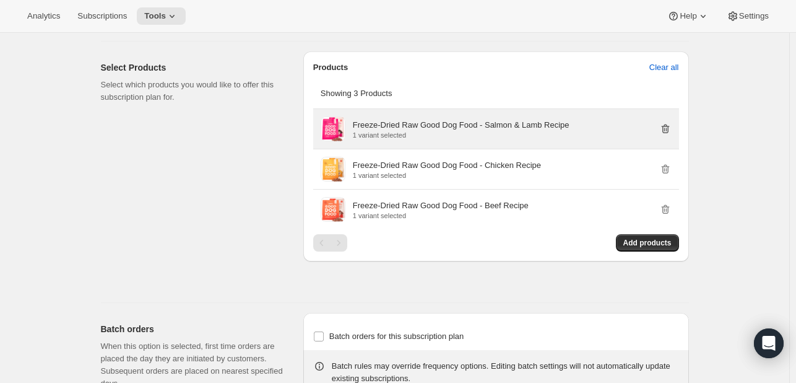
click at [669, 123] on icon "button" at bounding box center [665, 129] width 12 height 12
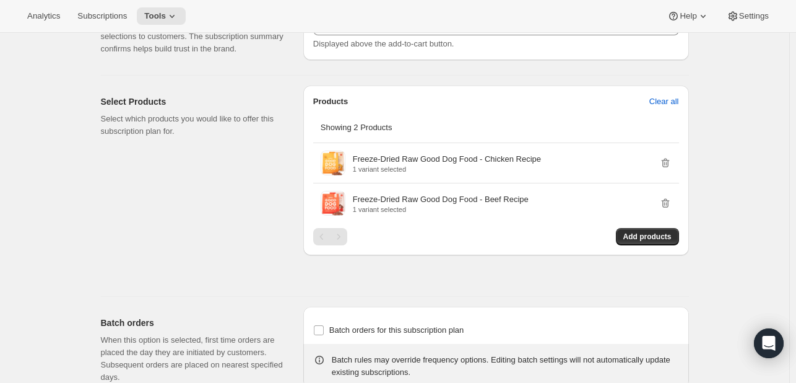
scroll to position [991, 0]
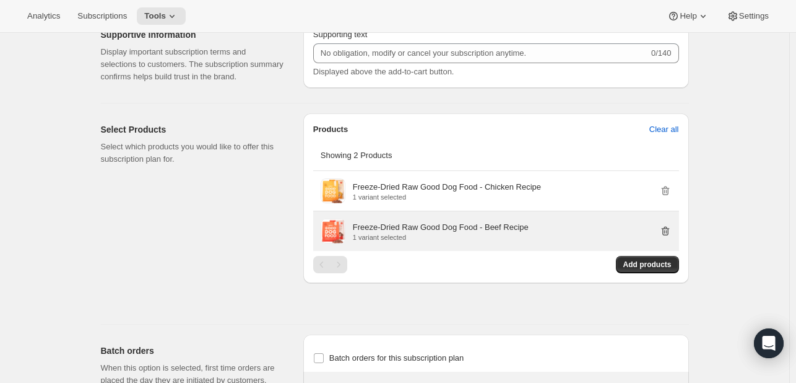
click at [664, 230] on icon "button" at bounding box center [665, 231] width 12 height 12
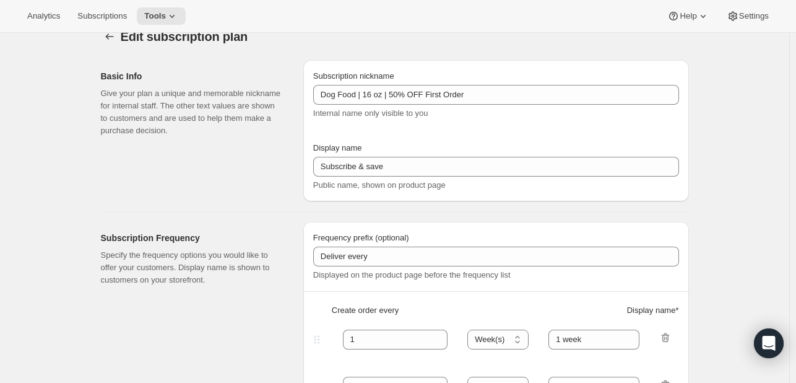
scroll to position [0, 0]
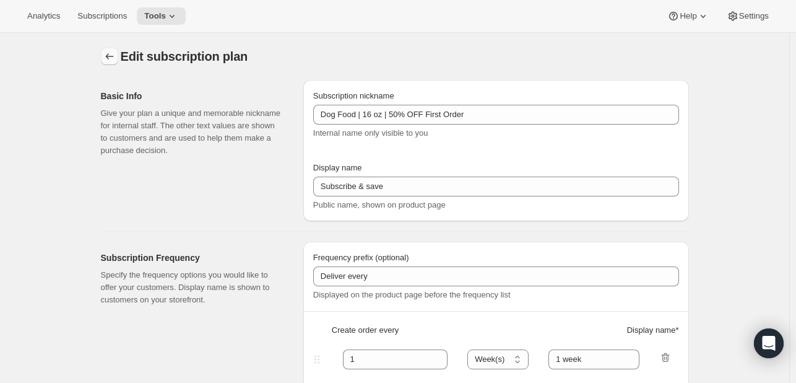
click at [107, 53] on icon "Subscription plans" at bounding box center [109, 56] width 12 height 12
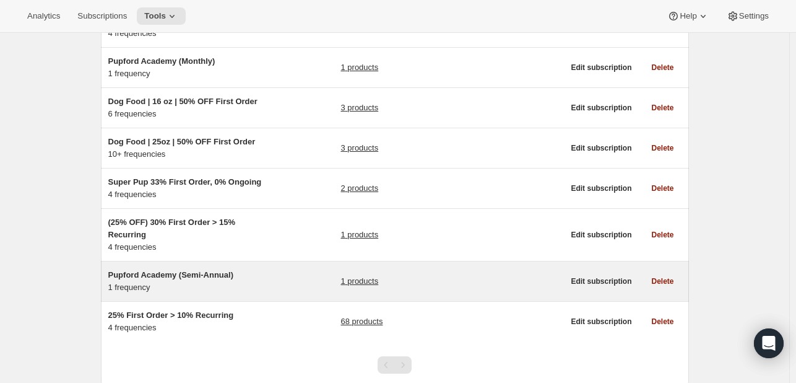
scroll to position [235, 0]
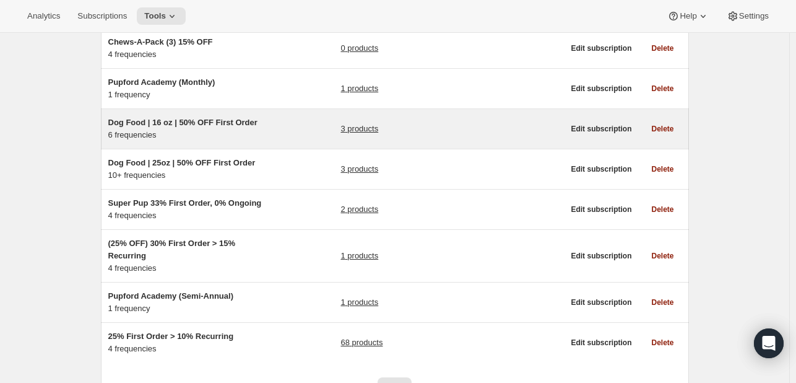
click at [284, 131] on div "Dog Food | 16 oz | 50% OFF First Order 6 frequencies 3 products" at bounding box center [336, 128] width 456 height 25
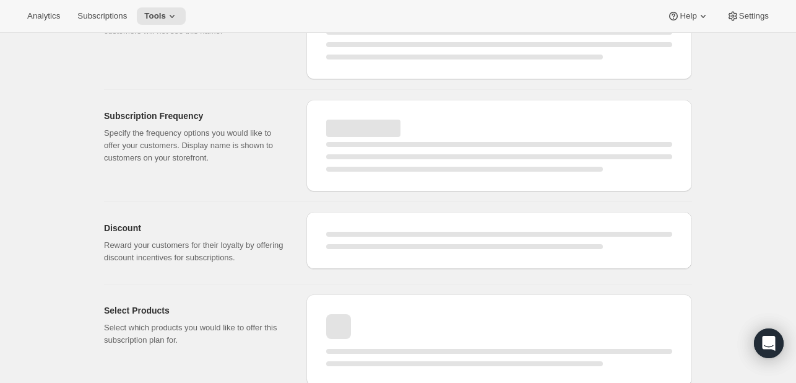
select select "WEEK"
select select "MONTH"
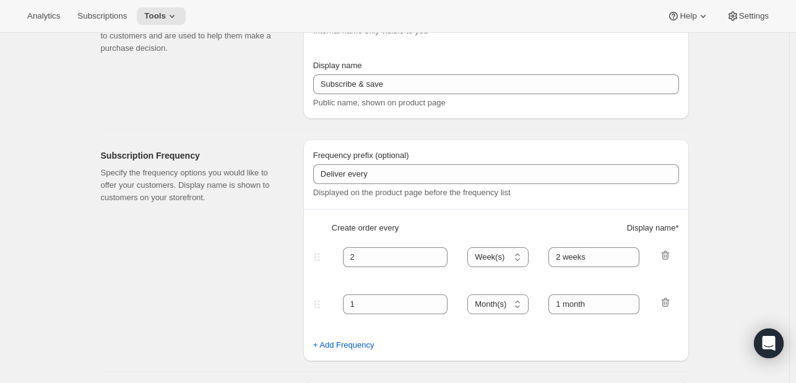
type input "Dog Food | 16 oz | 50% OFF First Order"
type input "1"
type input "1 week"
type input "2"
type input "2 weeks"
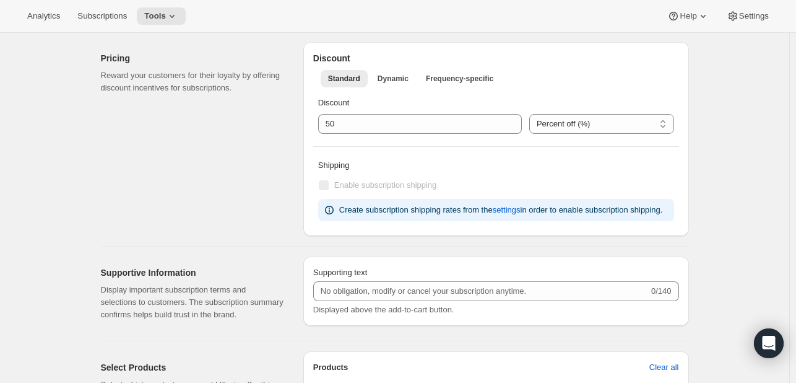
select select "WEEK"
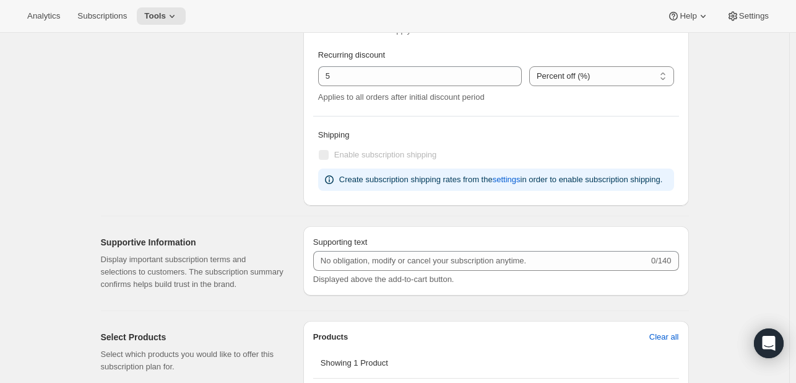
scroll to position [969, 0]
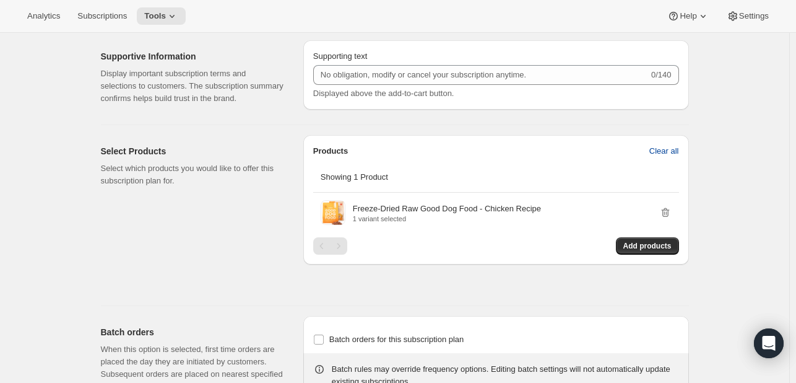
click at [662, 154] on span "Clear all" at bounding box center [665, 151] width 30 height 12
click at [658, 146] on div "Products Confirm clear all Showing 1 Product Freeze-Dried Raw Good Dog Food - C…" at bounding box center [496, 199] width 386 height 129
click at [657, 146] on span "Confirm clear all" at bounding box center [650, 151] width 58 height 12
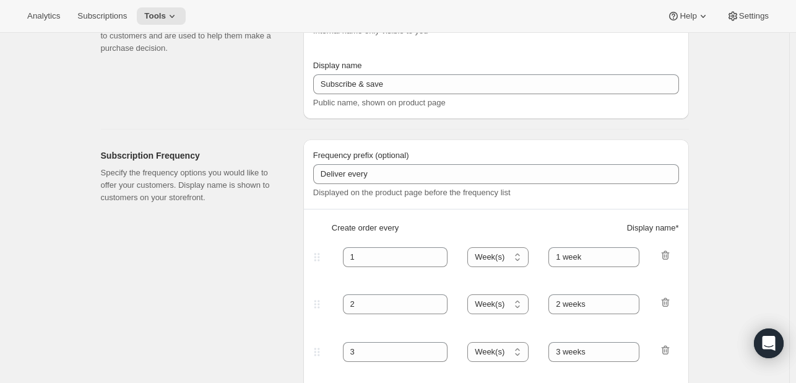
scroll to position [0, 0]
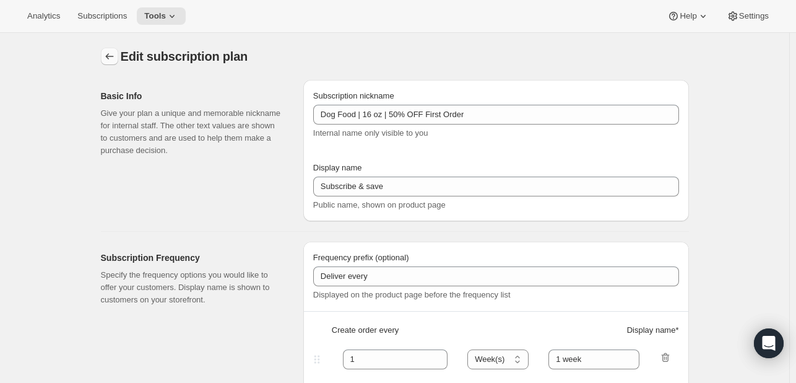
click at [116, 51] on icon "Subscription plans" at bounding box center [109, 56] width 12 height 12
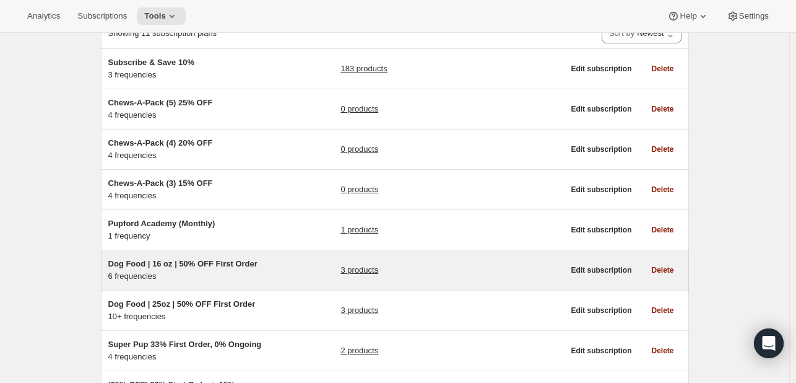
scroll to position [124, 0]
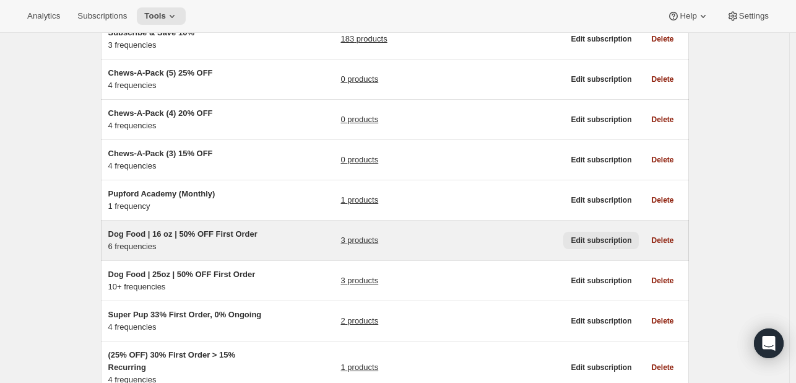
click at [583, 239] on span "Edit subscription" at bounding box center [601, 240] width 61 height 10
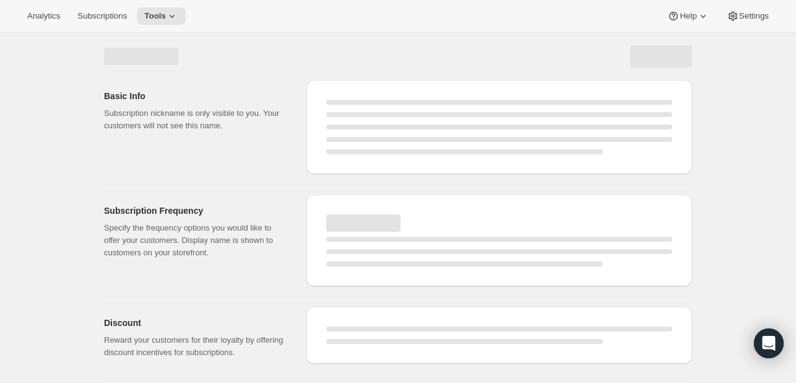
select select "WEEK"
select select "MONTH"
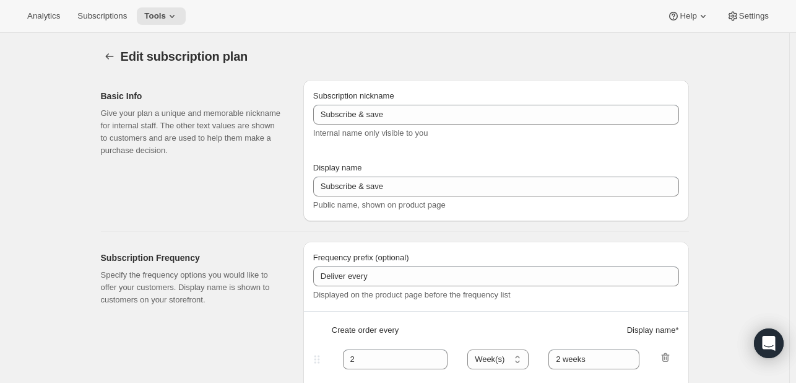
type input "Dog Food | 16 oz | 50% OFF First Order"
type input "1"
type input "1 week"
type input "2"
type input "2 weeks"
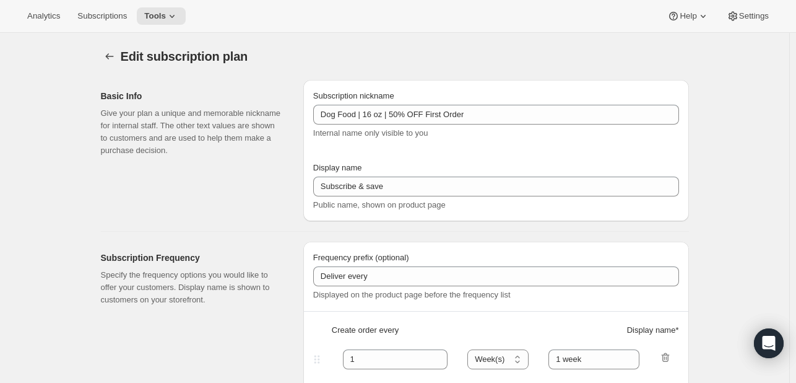
select select "WEEK"
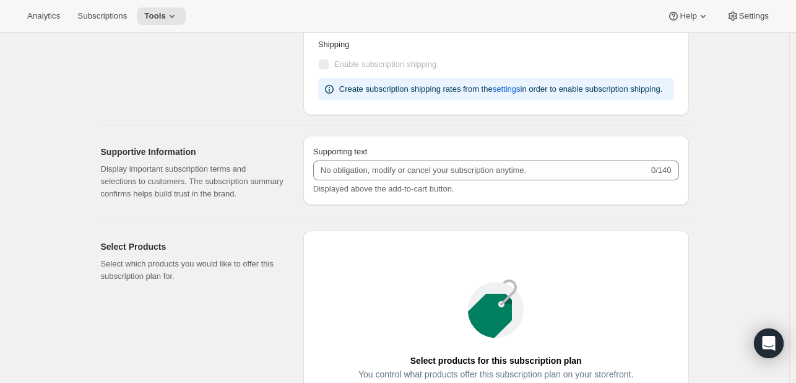
scroll to position [805, 0]
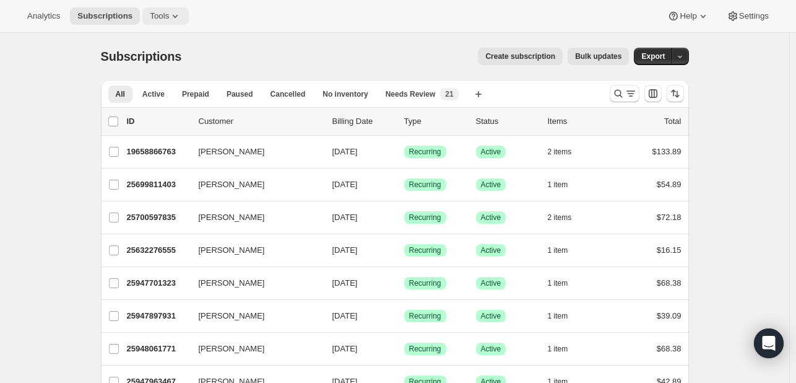
click at [169, 11] on icon at bounding box center [175, 16] width 12 height 12
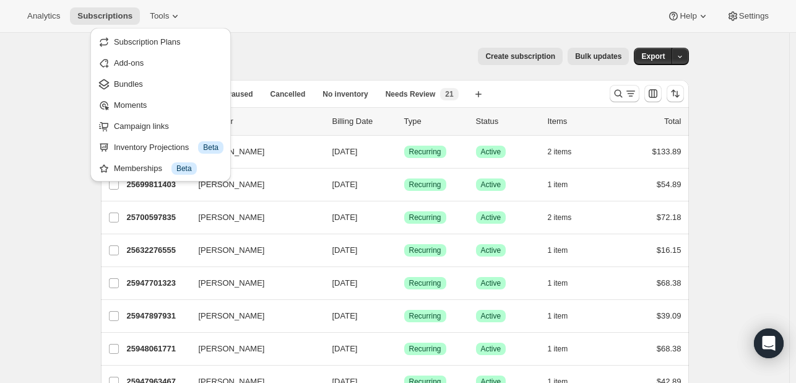
click at [173, 40] on span "Subscription Plans" at bounding box center [147, 41] width 67 height 9
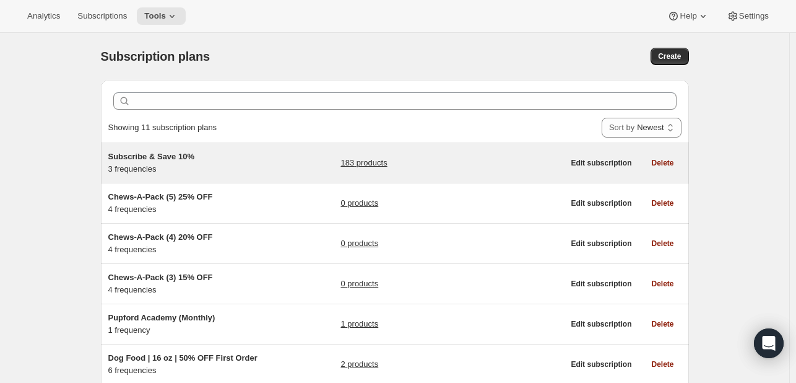
click at [262, 152] on h5 "Subscribe & Save 10%" at bounding box center [185, 156] width 155 height 12
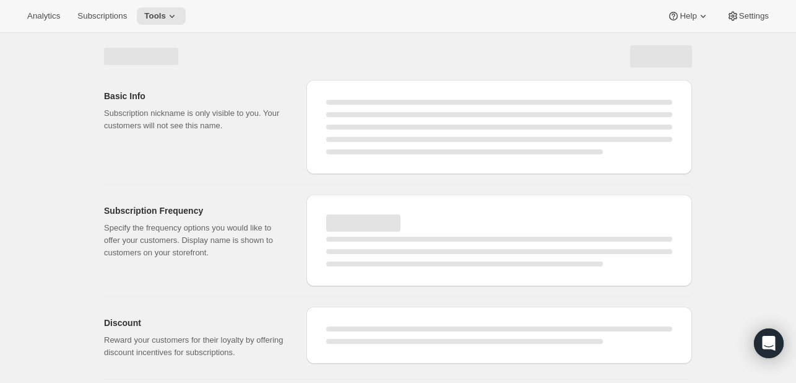
select select "WEEK"
select select "MONTH"
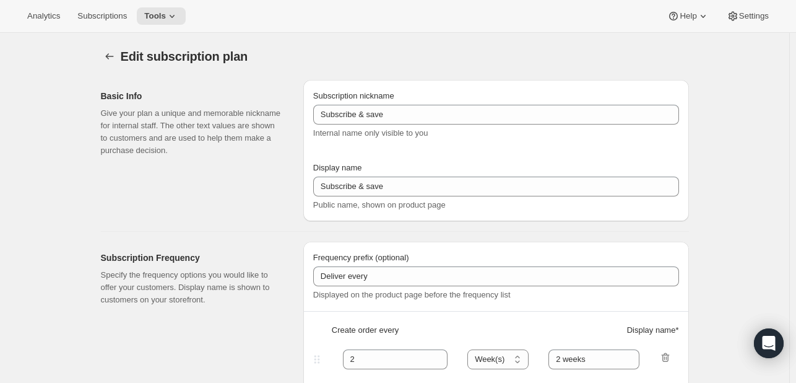
type input "Subscribe & Save 10%"
type input "Subscribe & Save"
type input "10"
select select "MONTH"
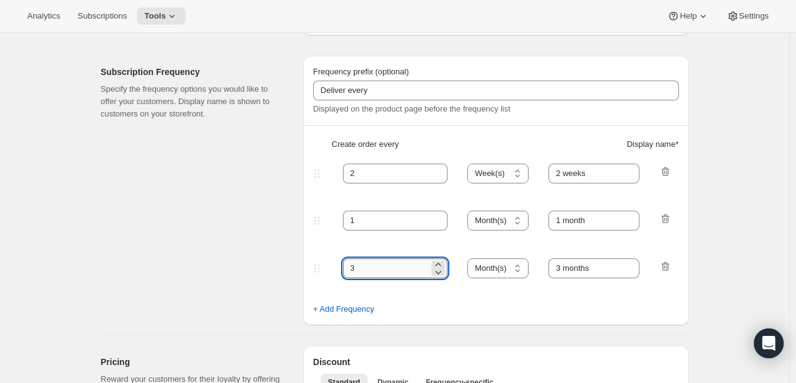
click at [383, 270] on input "3" at bounding box center [386, 268] width 87 height 20
click at [383, 270] on input "32" at bounding box center [386, 268] width 87 height 20
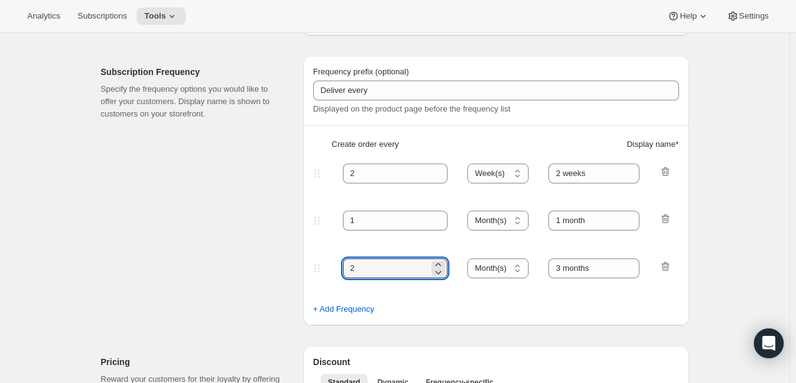
type input "2"
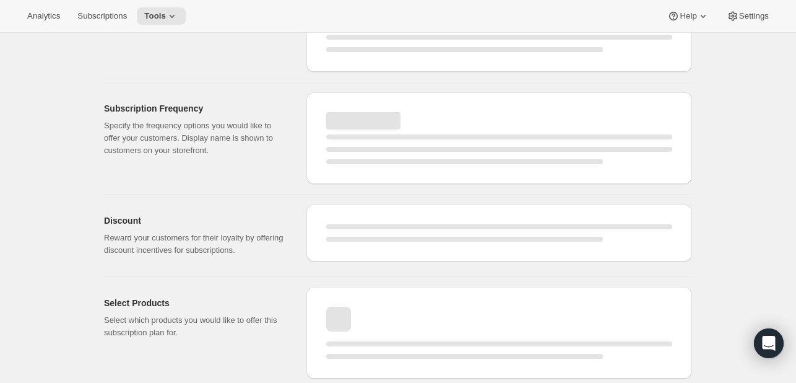
select select "WEEK"
select select "MONTH"
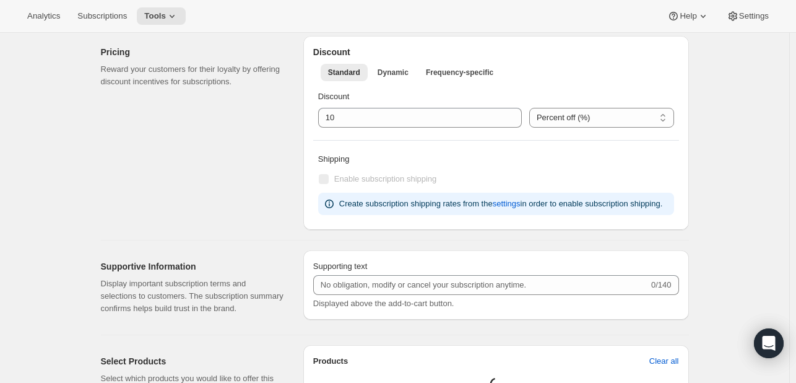
type input "2"
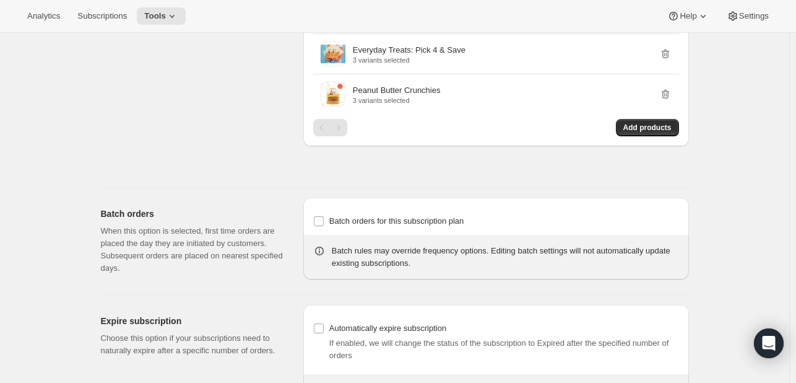
scroll to position [3025, 0]
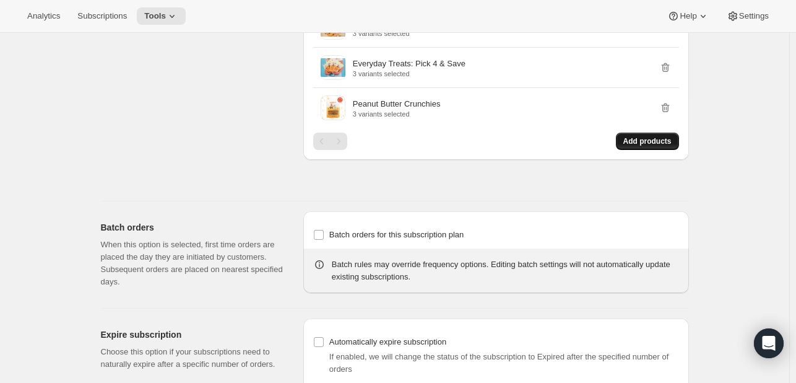
click at [668, 136] on span "Add products" at bounding box center [648, 141] width 48 height 10
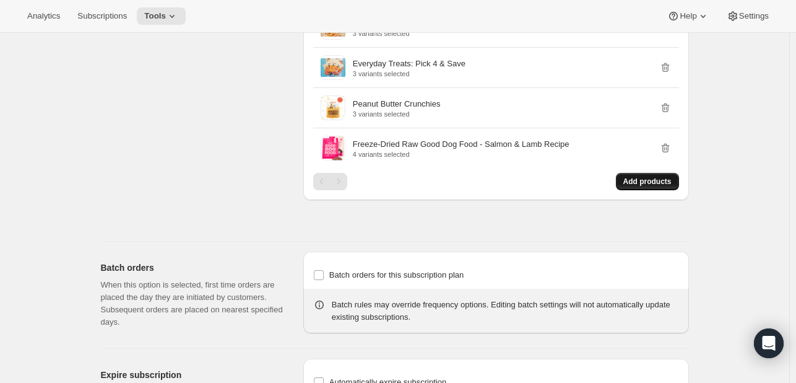
click at [637, 176] on span "Add products" at bounding box center [648, 181] width 48 height 10
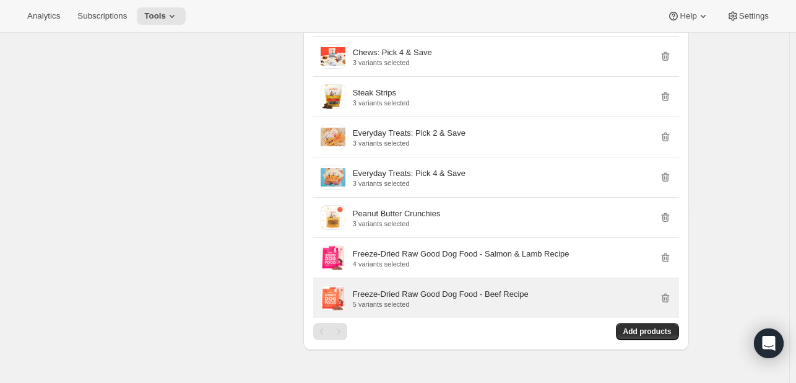
scroll to position [2963, 0]
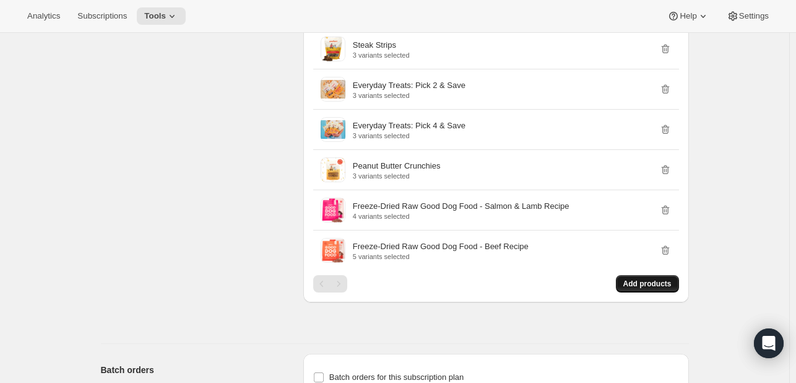
click at [655, 279] on span "Add products" at bounding box center [648, 284] width 48 height 10
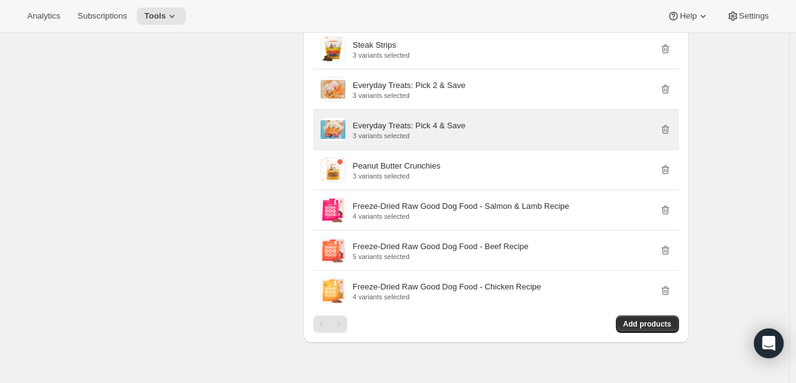
scroll to position [3087, 0]
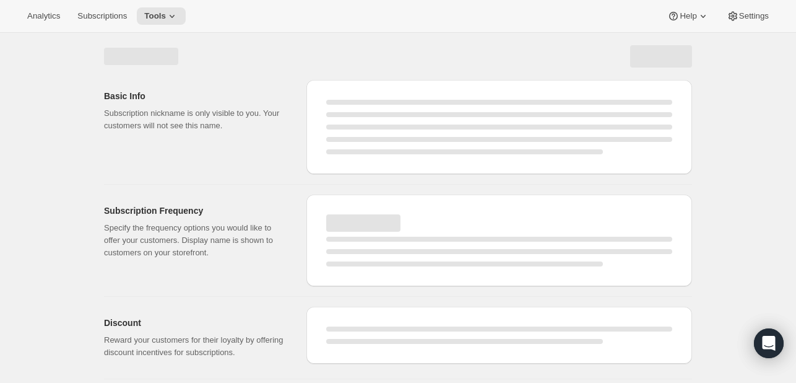
select select "WEEK"
select select "MONTH"
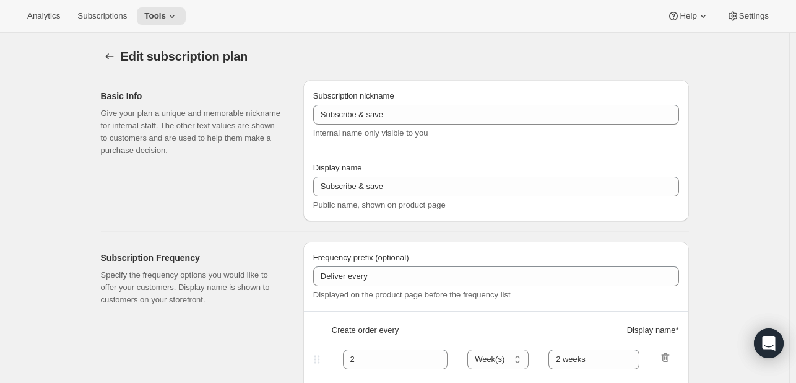
type input "Dog Food | 16 oz | 50% OFF First Order"
type input "1"
type input "1 week"
type input "2"
select select "WEEK"
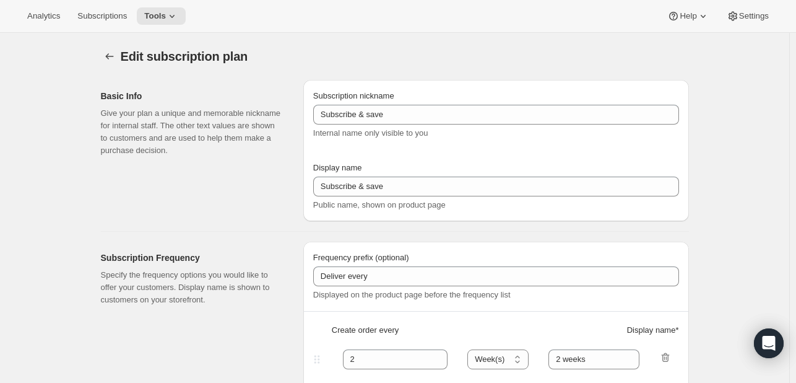
type input "2 weeks"
select select "WEEK"
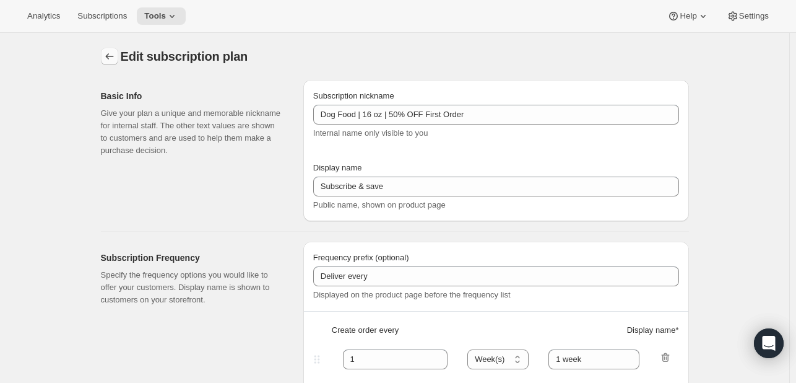
click at [108, 48] on button "Subscription plans" at bounding box center [109, 56] width 17 height 17
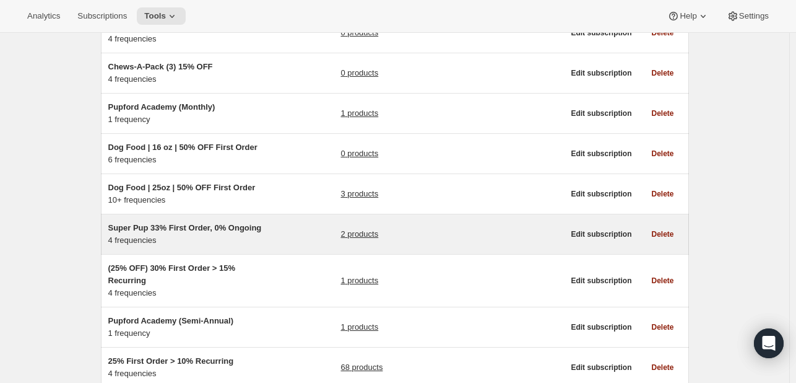
scroll to position [173, 0]
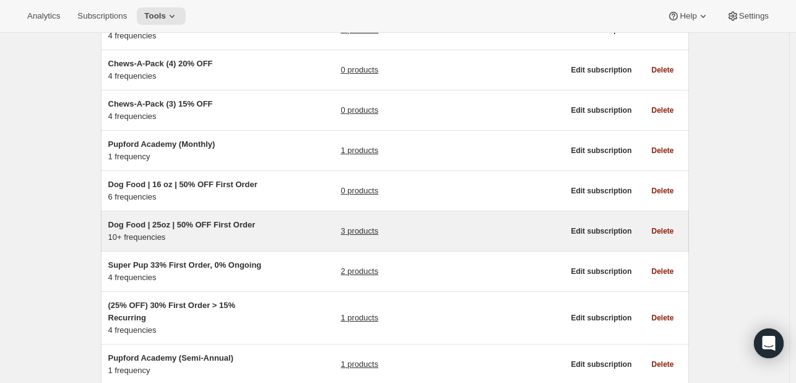
click at [468, 236] on div "3 products" at bounding box center [452, 231] width 223 height 25
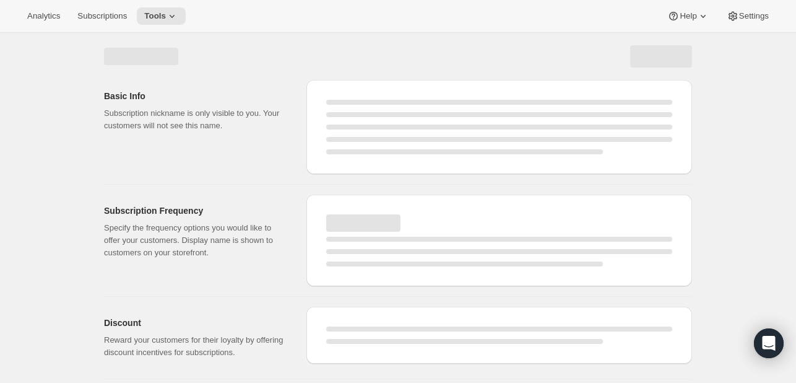
select select "WEEK"
select select "MONTH"
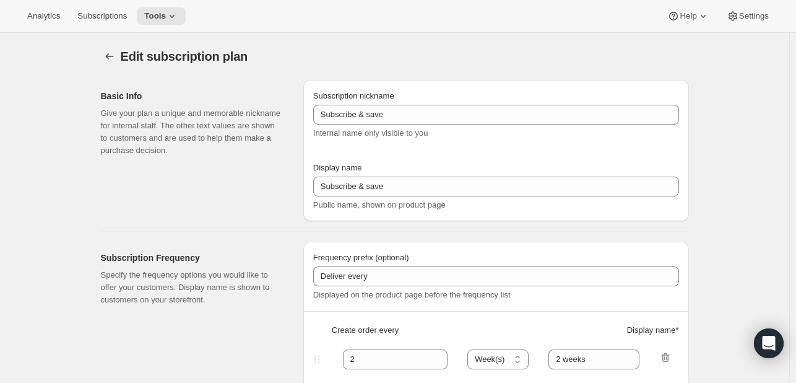
type input "Dog Food | 25oz | 50% OFF First Order"
type input "Subscribe & Save"
type input "1"
type input "1 week"
type input "2"
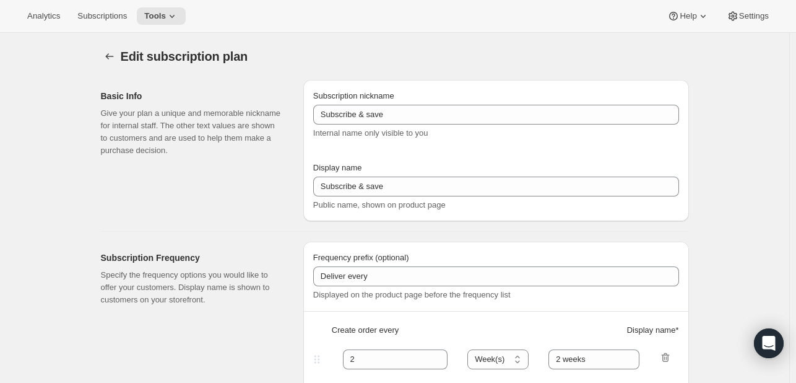
select select "WEEK"
type input "2 weeks"
select select "WEEK"
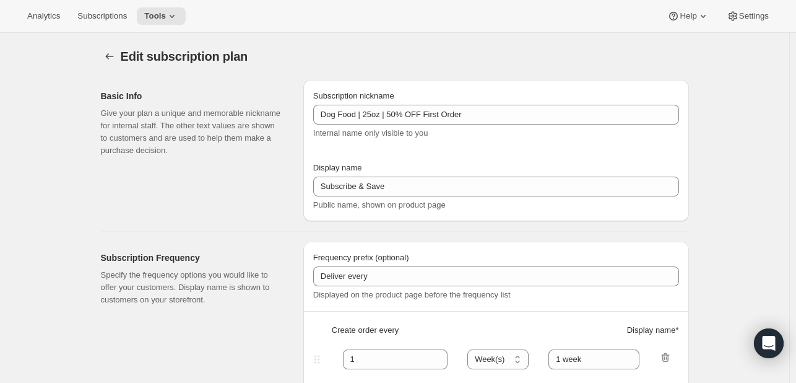
select select "WEEK"
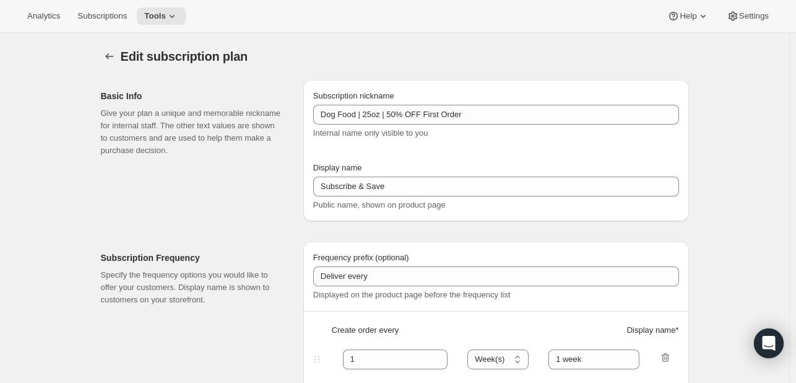
select select "WEEK"
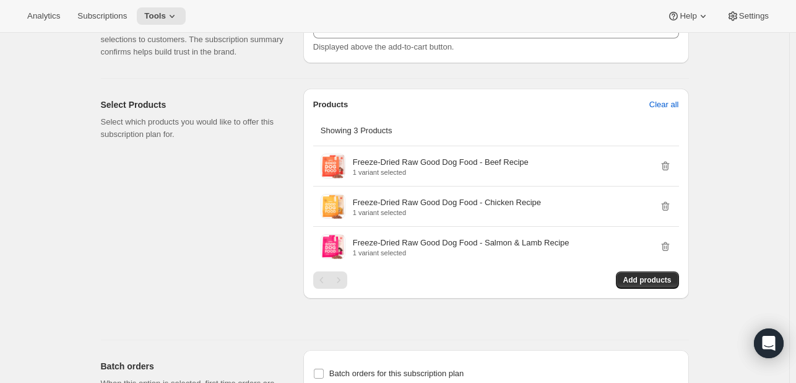
scroll to position [1220, 0]
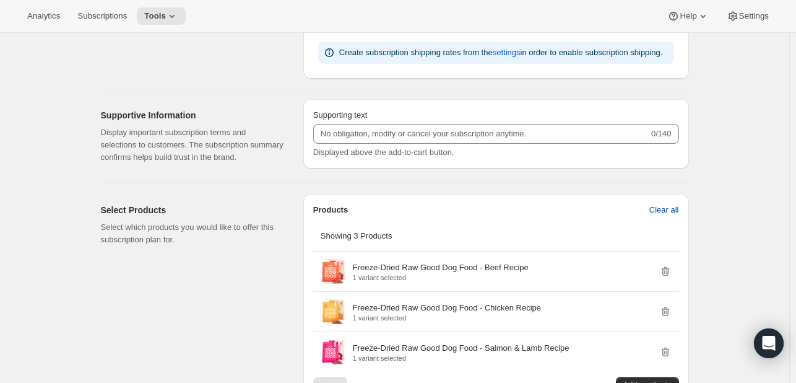
click at [679, 211] on span "Clear all" at bounding box center [665, 210] width 30 height 12
click at [639, 206] on span "Confirm clear all" at bounding box center [650, 210] width 58 height 12
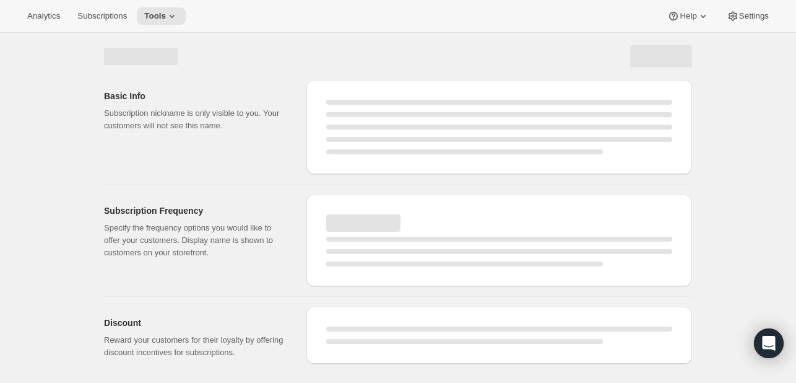
select select "WEEK"
select select "MONTH"
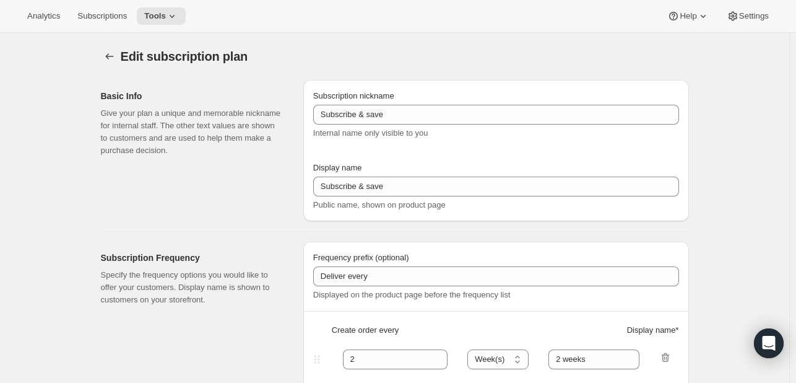
type input "Dog Food | 25oz | 50% OFF First Order"
type input "Subscribe & Save"
type input "1"
type input "1 week"
type input "2"
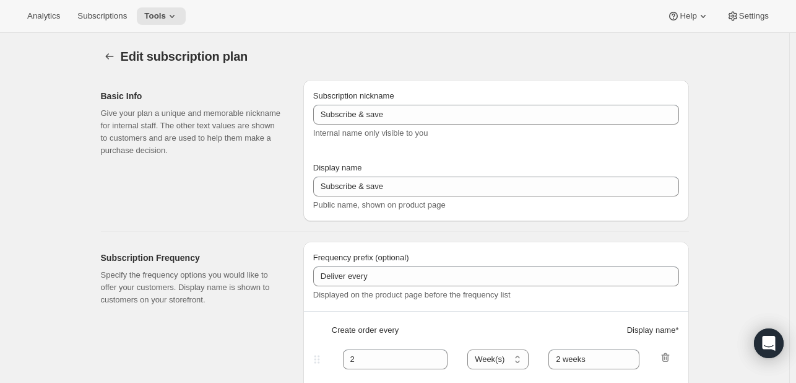
select select "WEEK"
type input "2 weeks"
select select "WEEK"
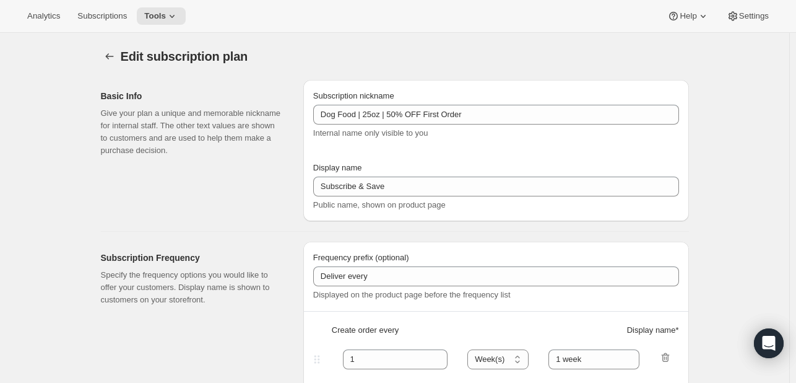
select select "WEEK"
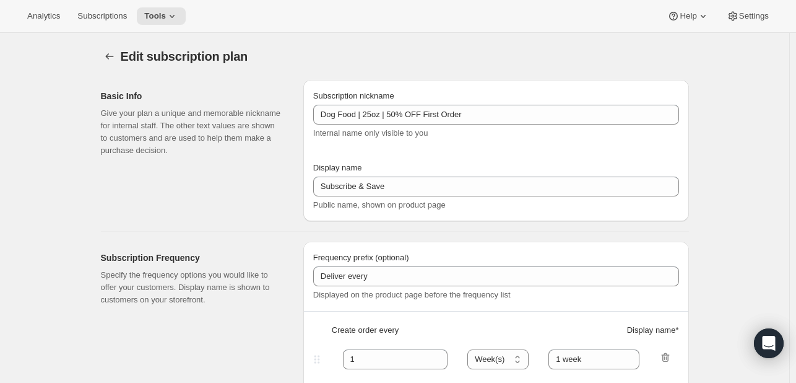
select select "WEEK"
click at [108, 60] on icon "Subscription plans" at bounding box center [109, 56] width 12 height 12
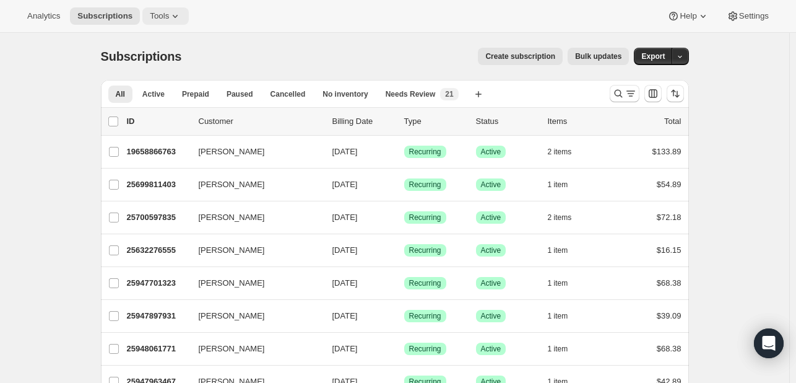
click at [169, 12] on icon at bounding box center [175, 16] width 12 height 12
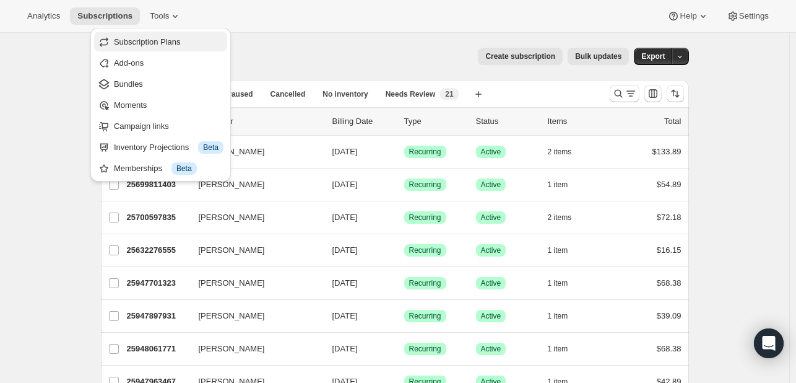
click at [176, 46] on span "Subscription Plans" at bounding box center [147, 41] width 67 height 9
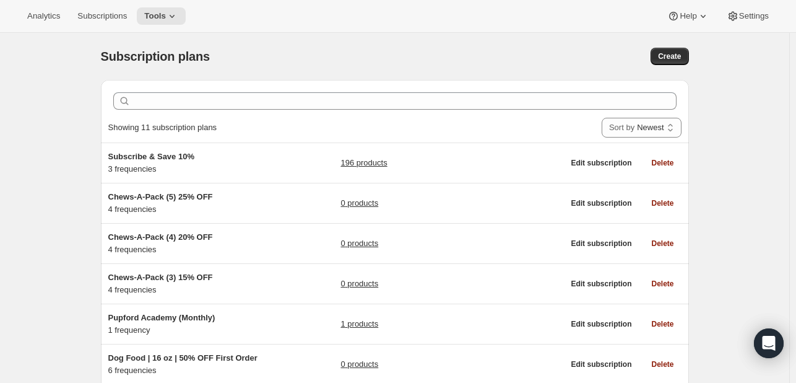
scroll to position [62, 0]
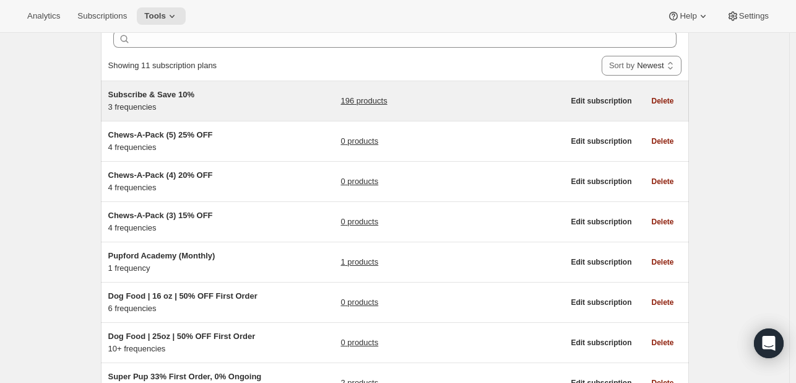
click at [387, 96] on link "196 products" at bounding box center [364, 101] width 46 height 12
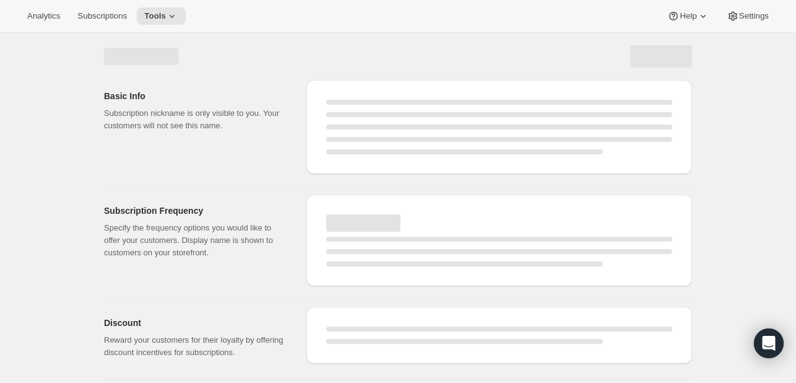
select select "WEEK"
select select "MONTH"
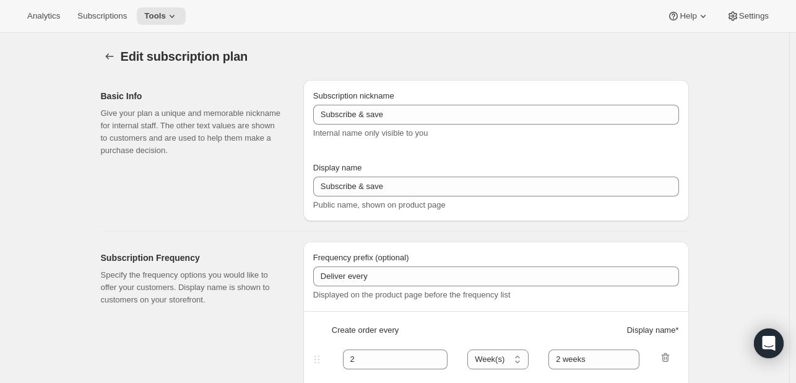
type input "Subscribe & Save 10%"
type input "Subscribe & Save"
type input "10"
select select "MONTH"
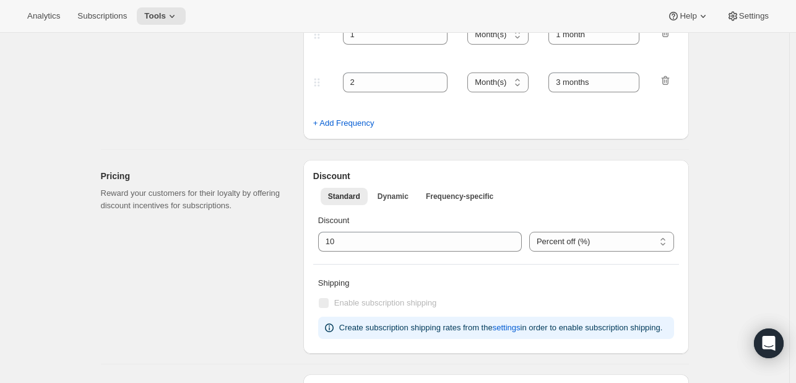
scroll to position [433, 0]
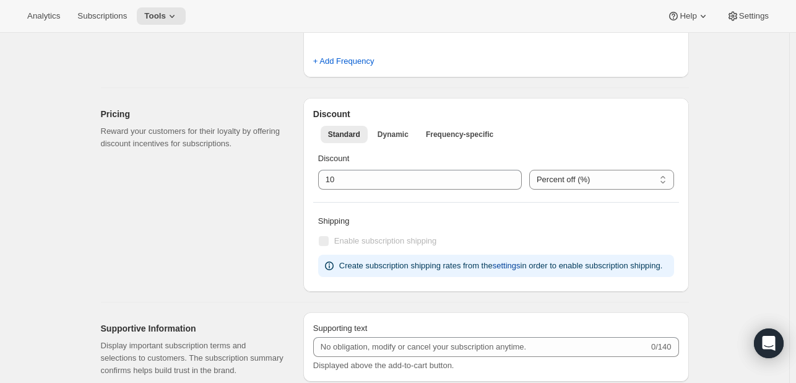
click at [515, 266] on span "settings" at bounding box center [507, 265] width 28 height 12
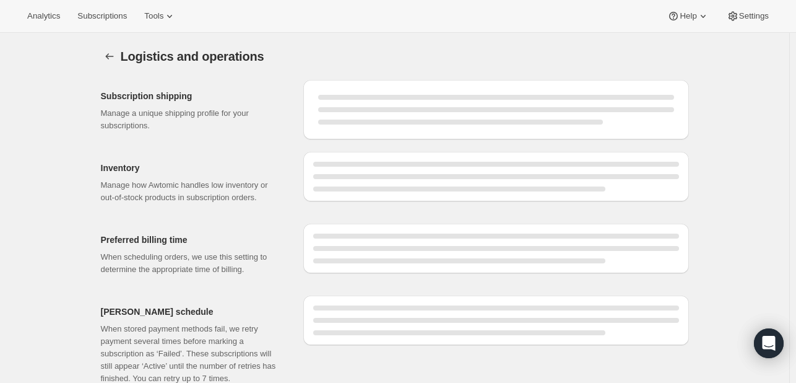
select select "DAY"
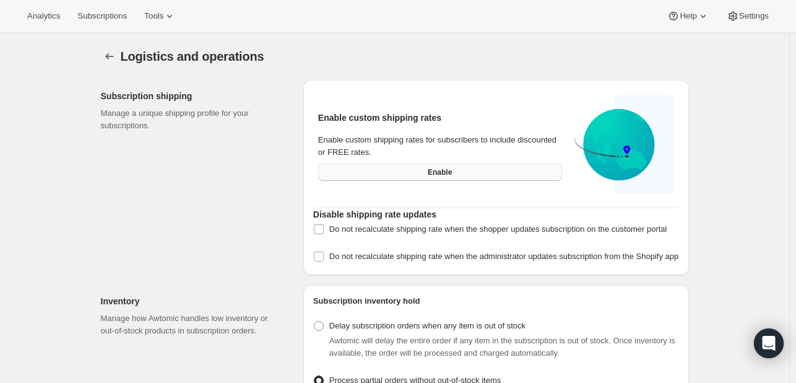
click at [495, 178] on button "Enable" at bounding box center [440, 171] width 244 height 17
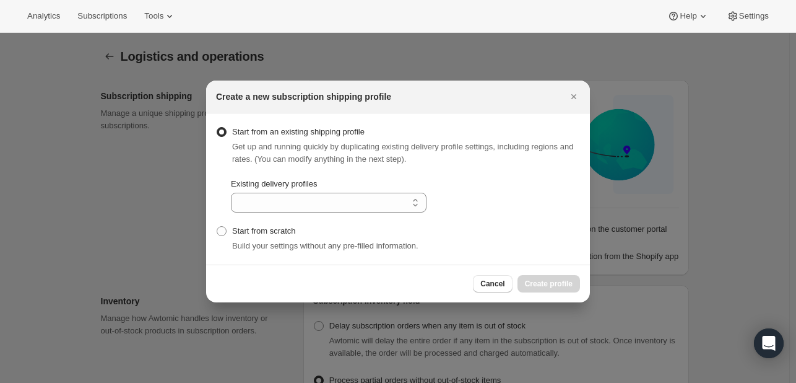
select select "gid://shopify/DeliveryProfile/80457302091"
click at [546, 285] on span "Create profile" at bounding box center [549, 284] width 48 height 10
click at [565, 278] on button "Create profile" at bounding box center [549, 283] width 63 height 17
click at [503, 285] on span "Cancel" at bounding box center [493, 284] width 24 height 10
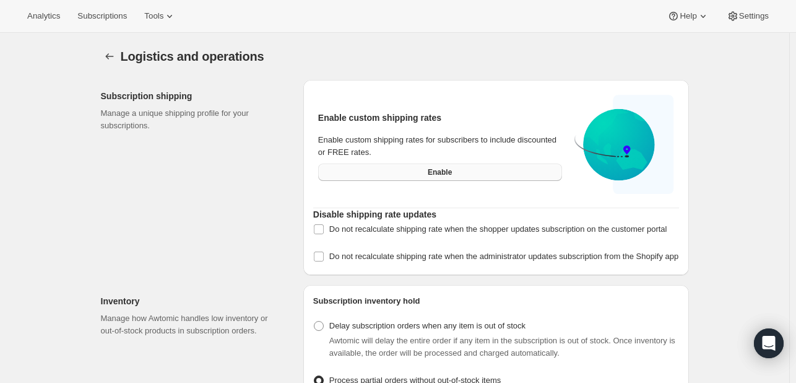
click at [433, 180] on button "Enable" at bounding box center [440, 171] width 244 height 17
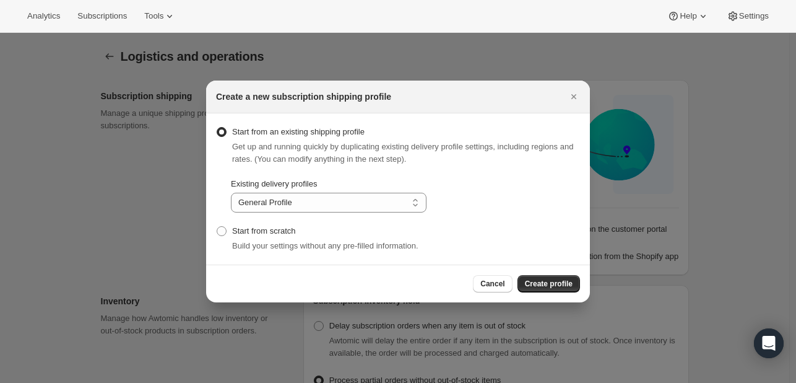
click at [312, 229] on div "Start from scratch Build your settings without any pre-filled information." at bounding box center [398, 237] width 364 height 30
click at [251, 241] on span "Build your settings without any pre-filled information." at bounding box center [325, 245] width 186 height 9
click at [240, 224] on label "Start from scratch" at bounding box center [256, 230] width 80 height 17
click at [217, 226] on input "Start from scratch" at bounding box center [217, 226] width 1 height 1
radio input "true"
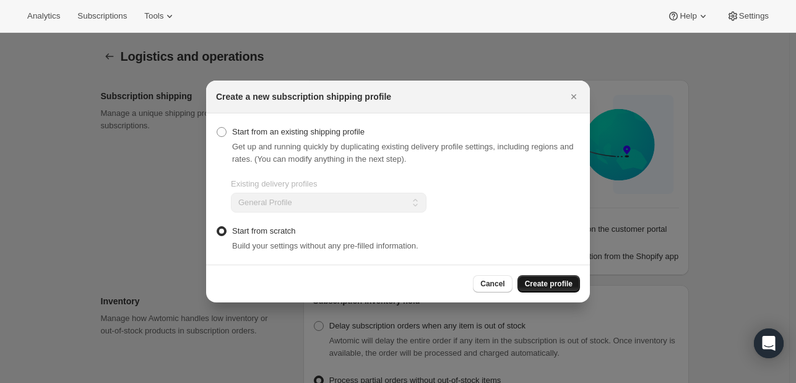
click at [552, 280] on span "Create profile" at bounding box center [549, 284] width 48 height 10
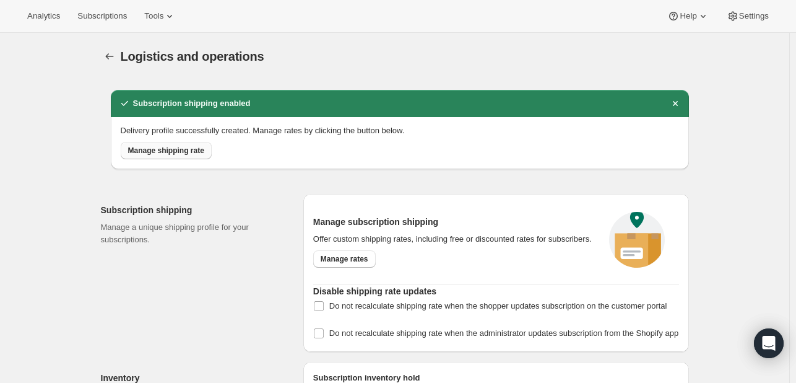
click at [181, 144] on button "Manage shipping rate" at bounding box center [166, 150] width 91 height 17
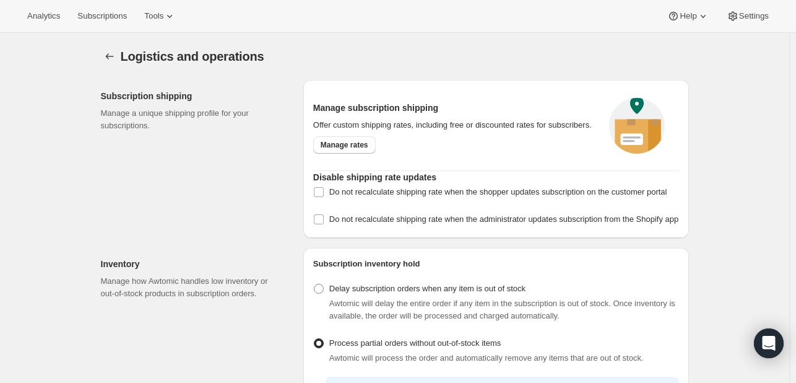
click at [107, 58] on icon "Settings" at bounding box center [109, 56] width 12 height 12
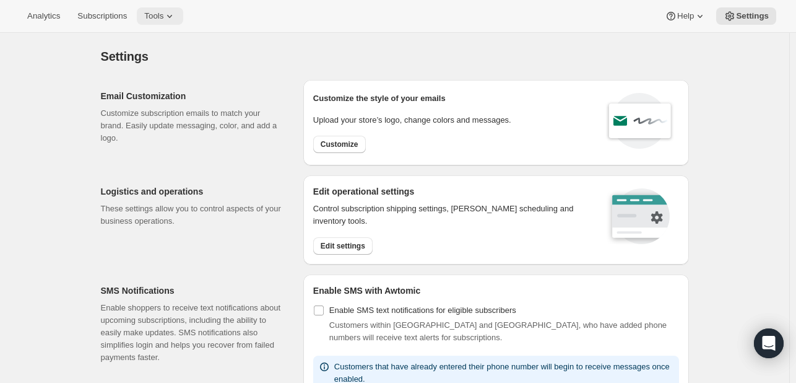
click at [152, 7] on div "Analytics Subscriptions Tools Help Settings" at bounding box center [398, 16] width 796 height 33
click at [152, 11] on span "Tools" at bounding box center [153, 16] width 19 height 10
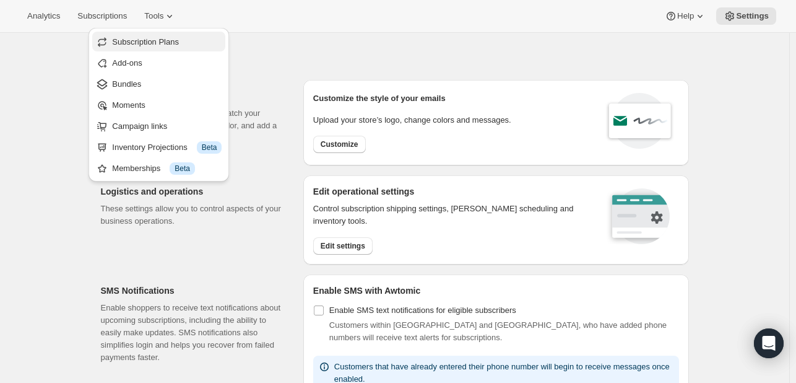
click at [157, 38] on span "Subscription Plans" at bounding box center [145, 41] width 67 height 9
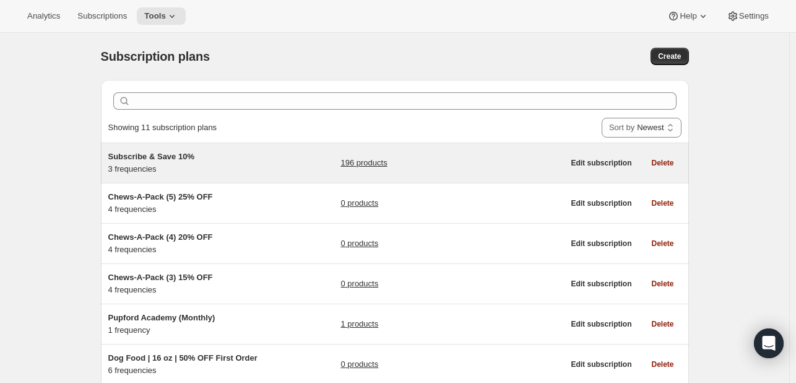
click at [385, 161] on link "196 products" at bounding box center [364, 163] width 46 height 12
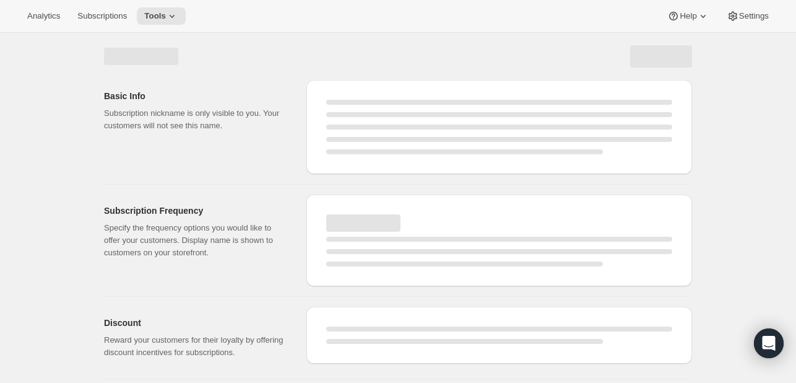
select select "WEEK"
select select "MONTH"
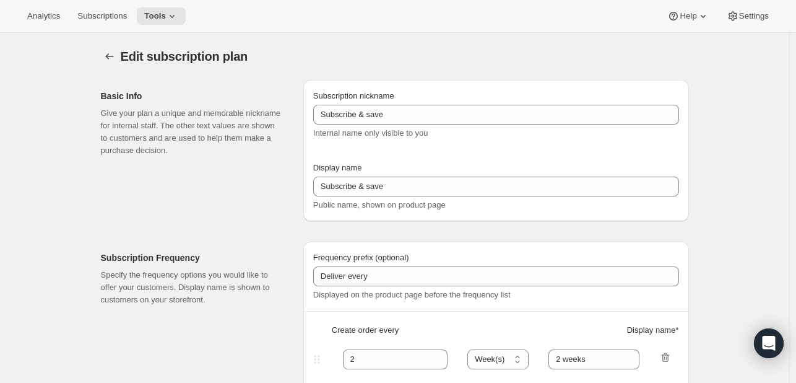
type input "Subscribe & Save 10%"
type input "Subscribe & Save"
type input "10"
select select "MONTH"
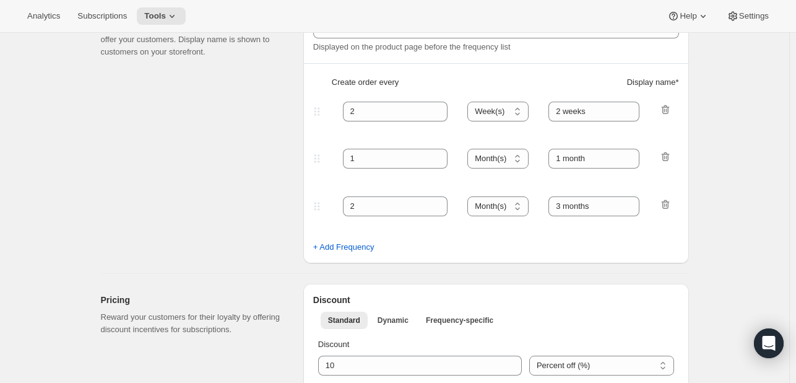
scroll to position [372, 0]
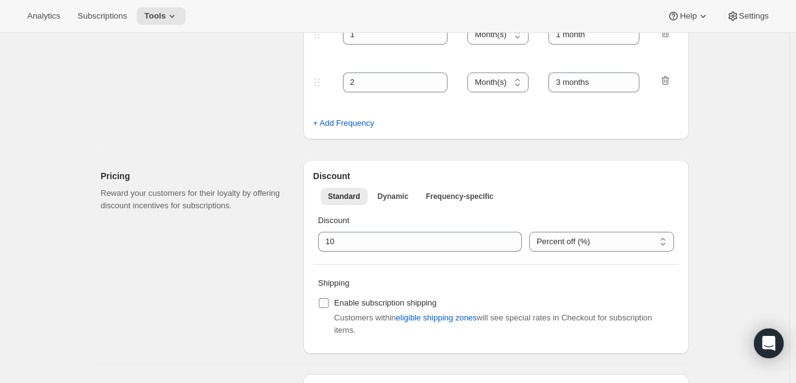
click at [365, 300] on span "Enable subscription shipping" at bounding box center [385, 302] width 103 height 9
click at [329, 300] on input "Enable subscription shipping" at bounding box center [324, 303] width 10 height 10
checkbox input "true"
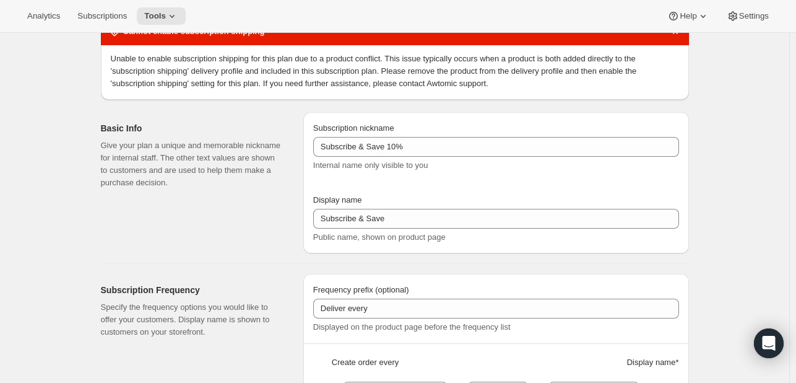
scroll to position [0, 0]
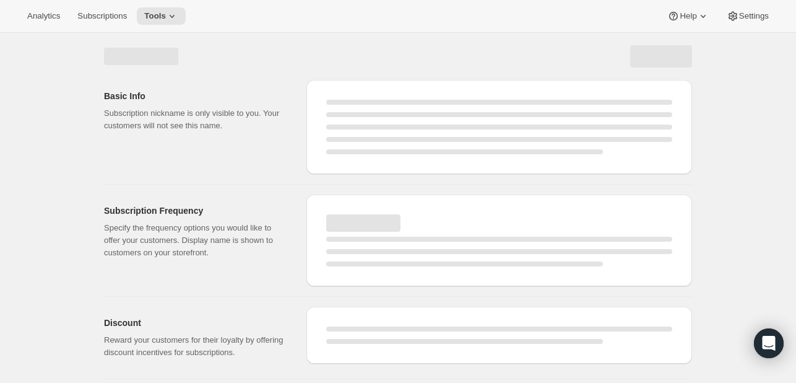
select select "WEEK"
select select "MONTH"
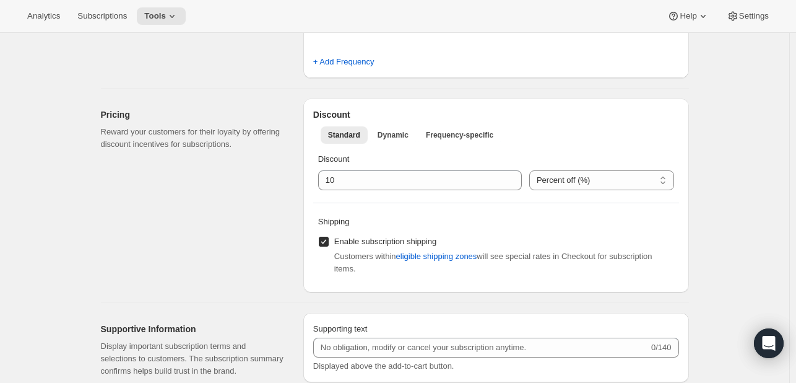
scroll to position [557, 0]
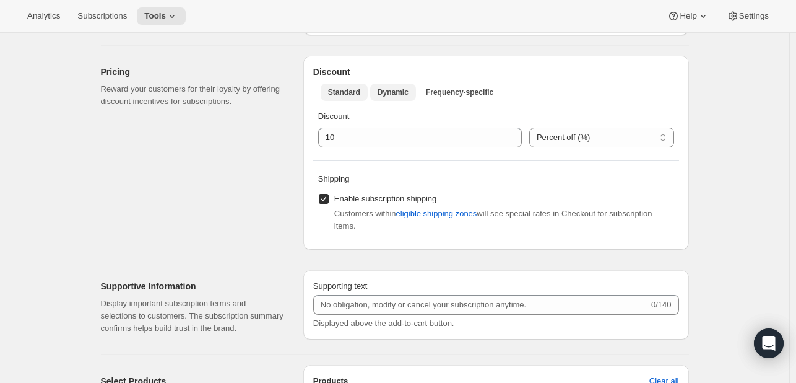
click at [400, 96] on span "Dynamic" at bounding box center [393, 92] width 31 height 10
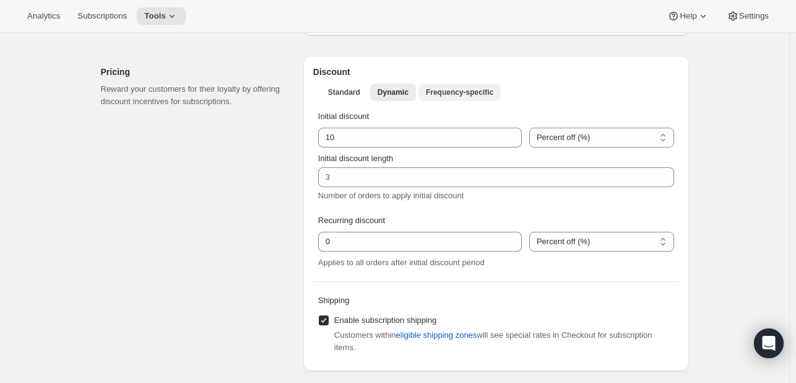
click at [456, 95] on span "Frequency-specific" at bounding box center [459, 92] width 67 height 10
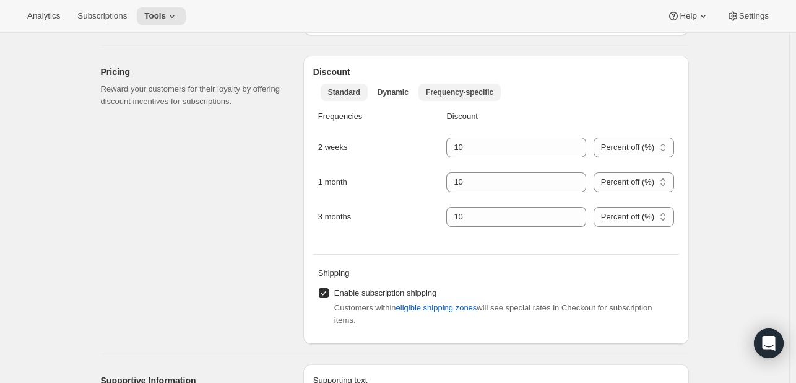
click at [362, 92] on button "Standard" at bounding box center [344, 92] width 47 height 17
